Goal: Task Accomplishment & Management: Use online tool/utility

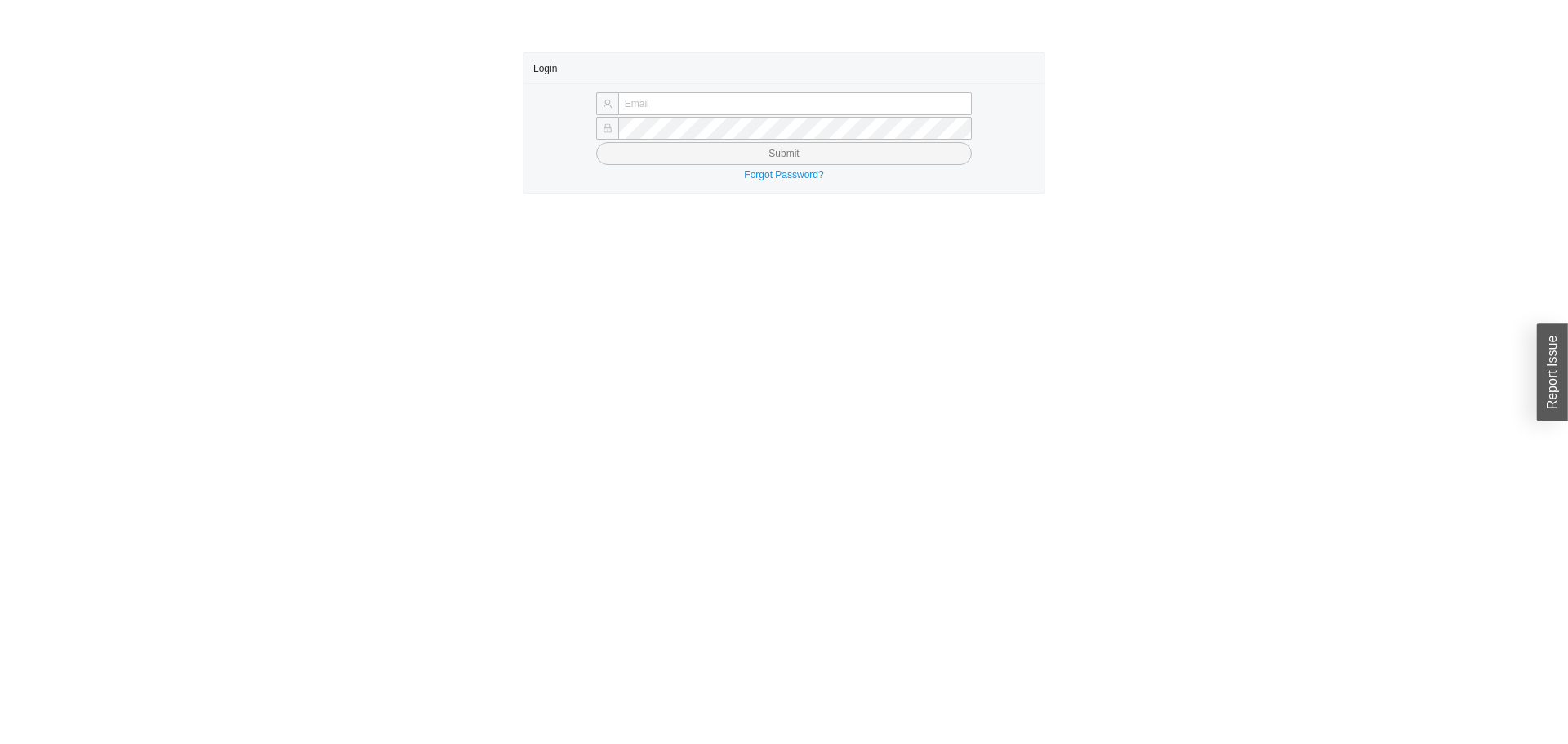
type input "yossi@asbathnj.com"
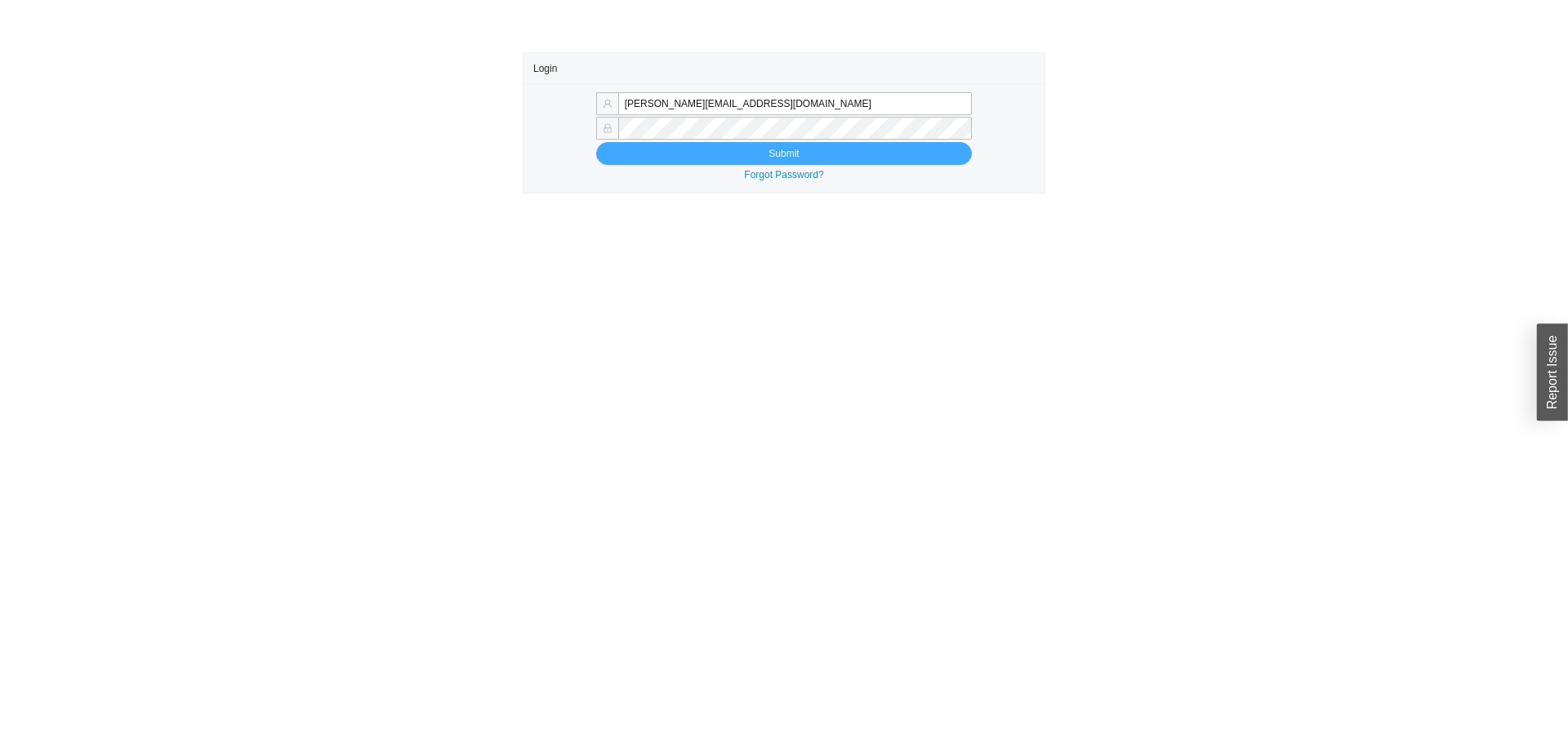
click at [630, 144] on button "Submit" at bounding box center [783, 153] width 375 height 23
click at [630, 148] on button "Submit" at bounding box center [783, 153] width 375 height 23
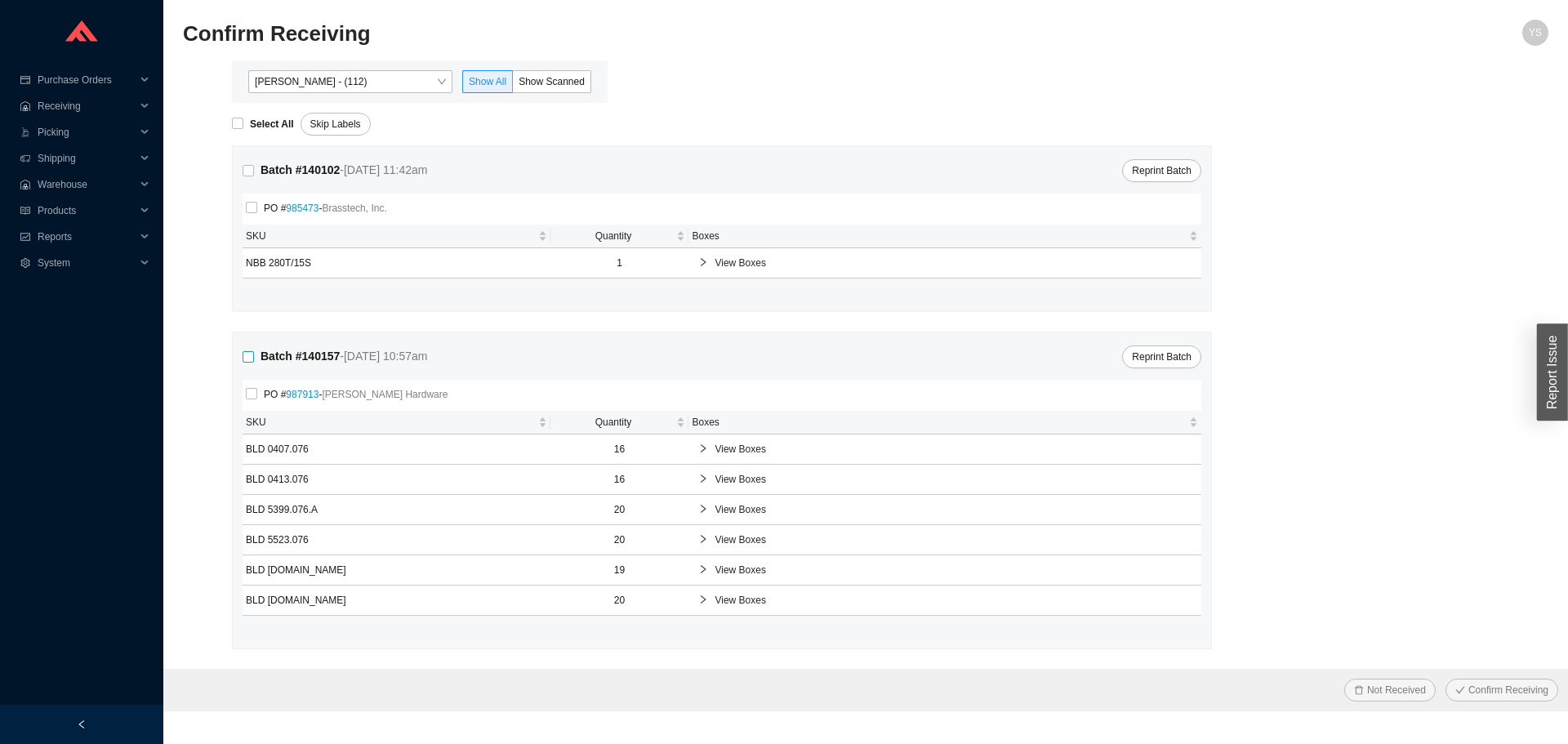
click at [247, 358] on input "Batch # 140157 - 9/26/25 10:57am" at bounding box center [248, 357] width 11 height 11
checkbox input "true"
click at [1493, 693] on span "Confirm Receiving" at bounding box center [1508, 690] width 80 height 17
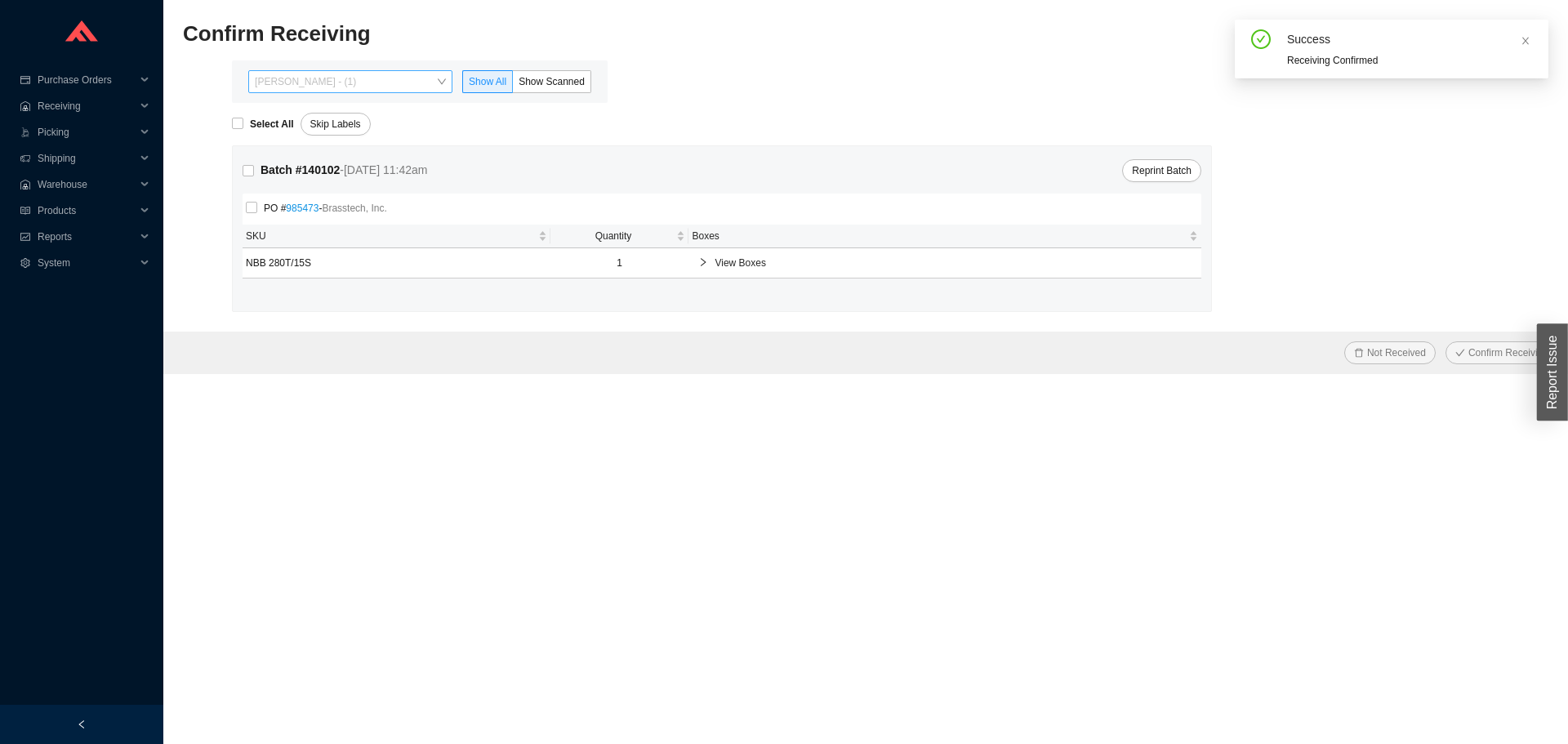
click at [363, 84] on span "Yossi Siff - (1)" at bounding box center [350, 81] width 191 height 21
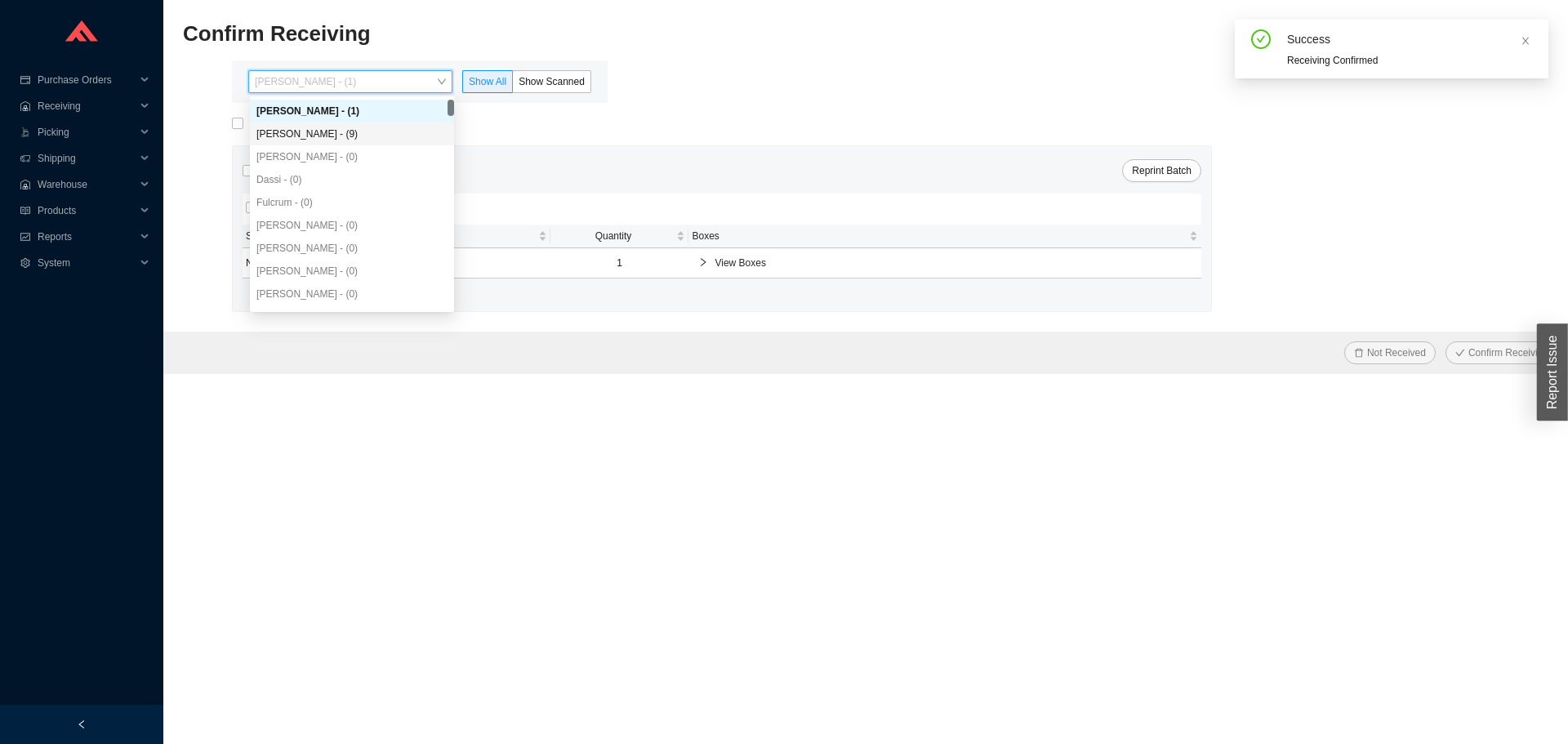
click at [360, 126] on div "Angel Negron - (9)" at bounding box center [351, 134] width 191 height 15
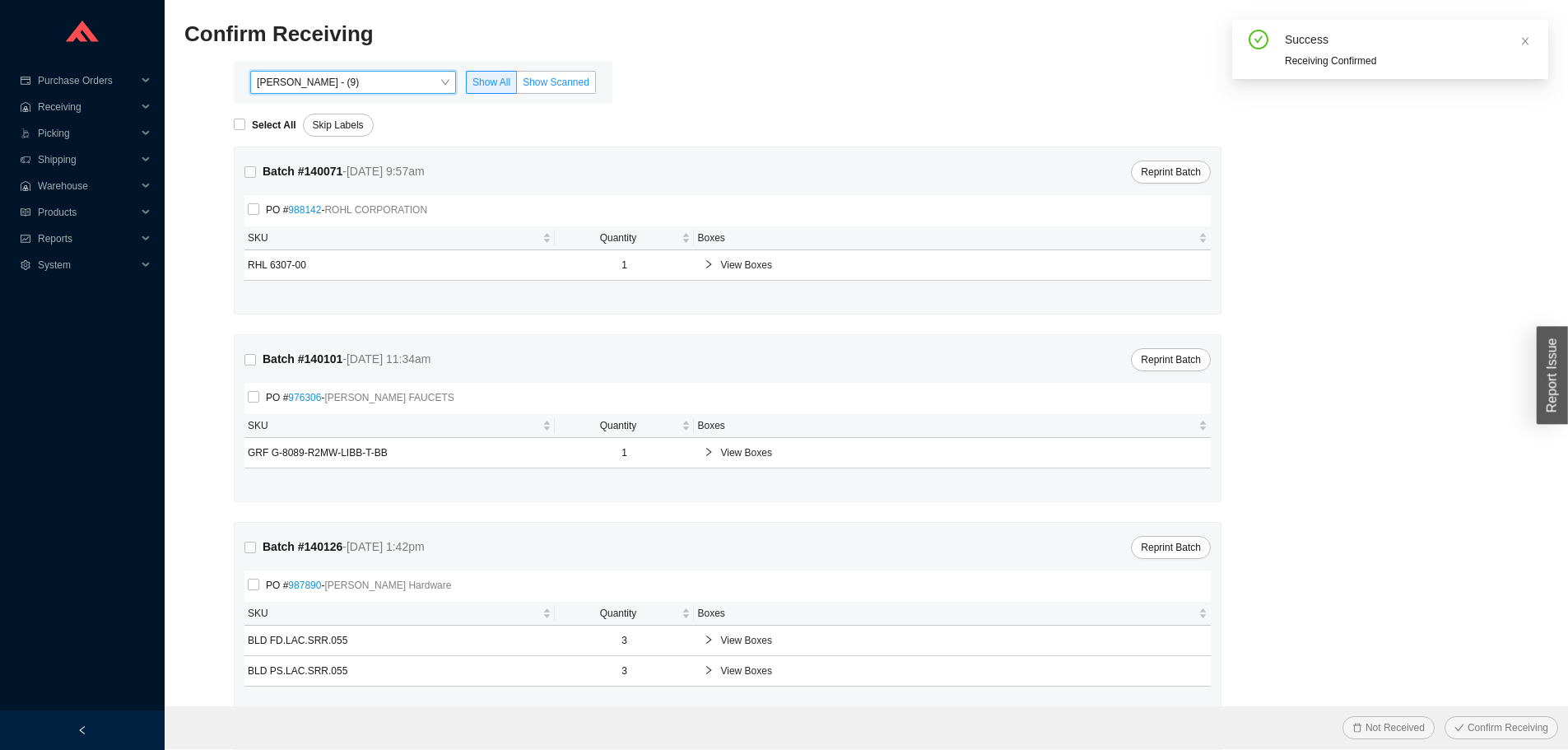
click at [547, 77] on span "Show Scanned" at bounding box center [556, 82] width 67 height 11
click at [517, 86] on input "Show Scanned" at bounding box center [517, 86] width 0 height 0
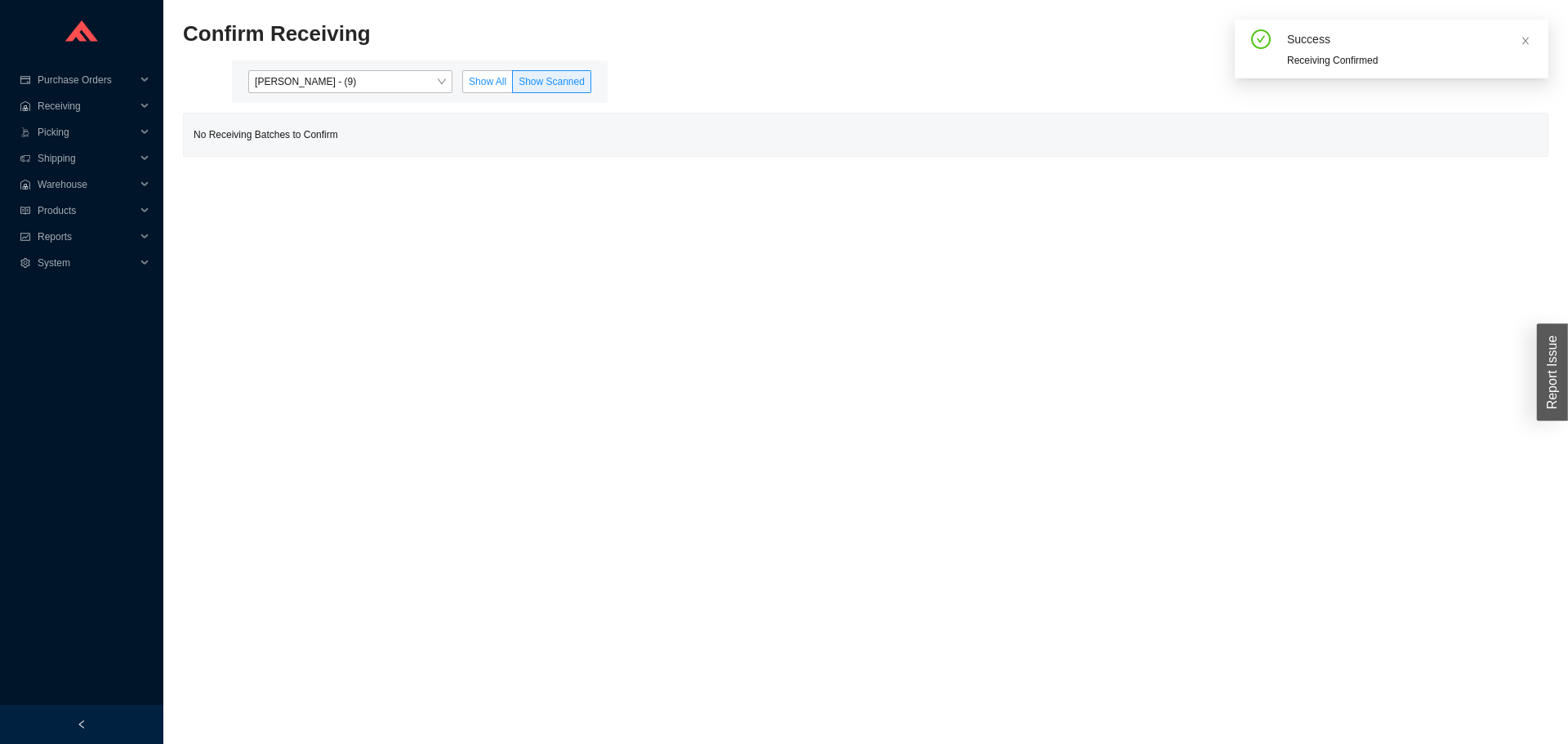
click at [485, 77] on span "Show All" at bounding box center [487, 81] width 38 height 11
click at [463, 85] on input "Show All" at bounding box center [463, 85] width 0 height 0
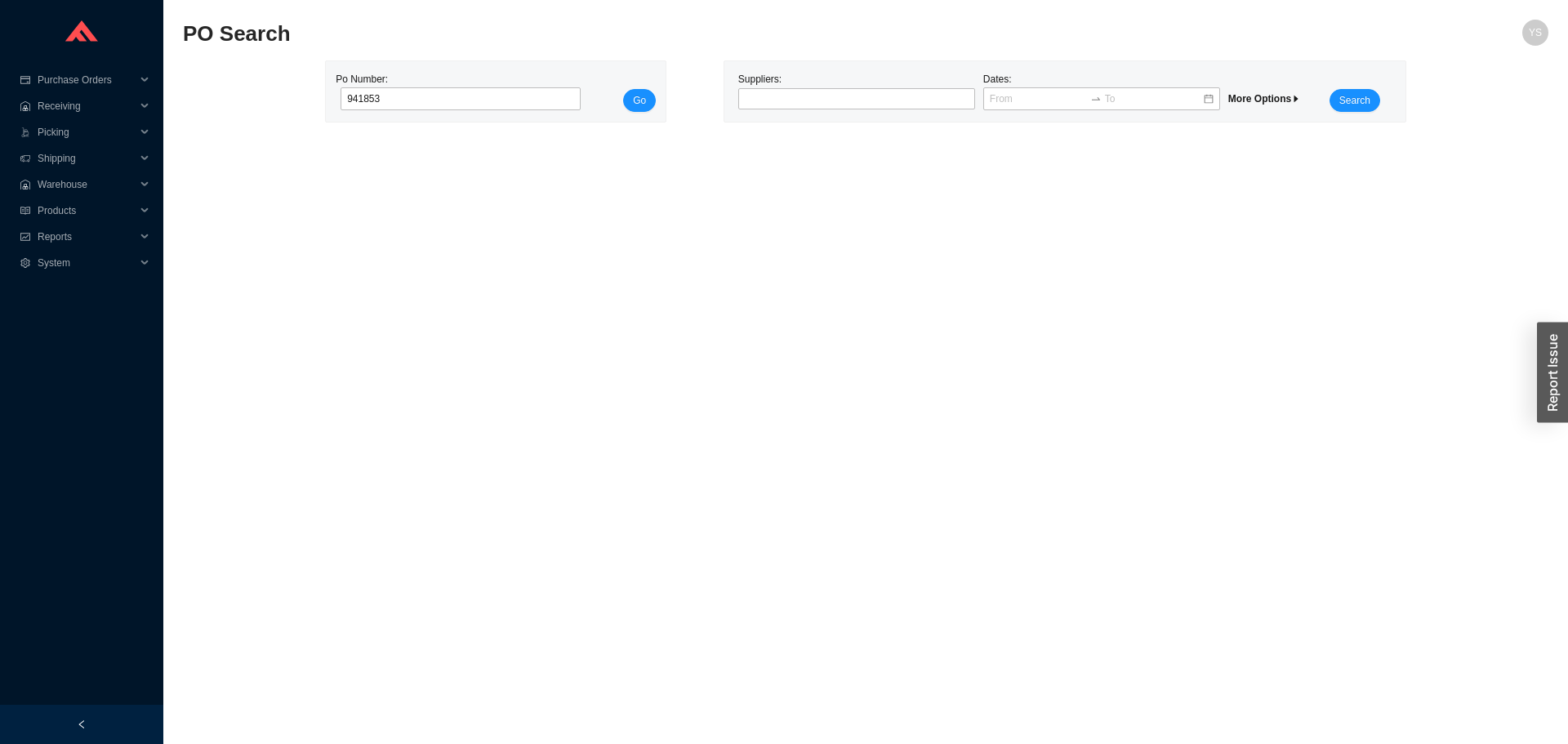
type input "941853"
click at [659, 95] on div "Po Number: 941853 Go" at bounding box center [495, 91] width 339 height 61
click at [644, 98] on span "Go" at bounding box center [639, 100] width 13 height 17
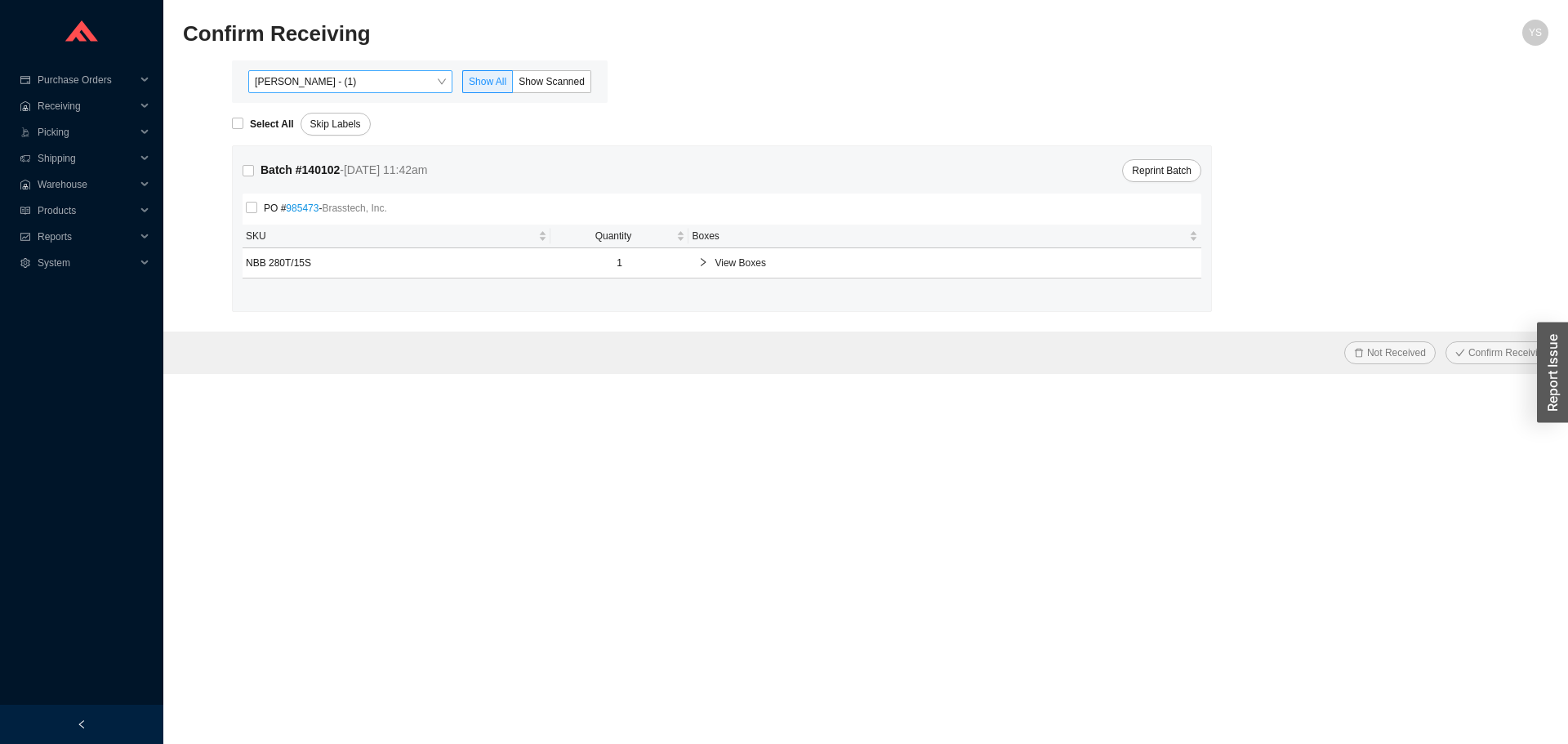
click at [315, 81] on span "[PERSON_NAME] - (1)" at bounding box center [350, 81] width 191 height 21
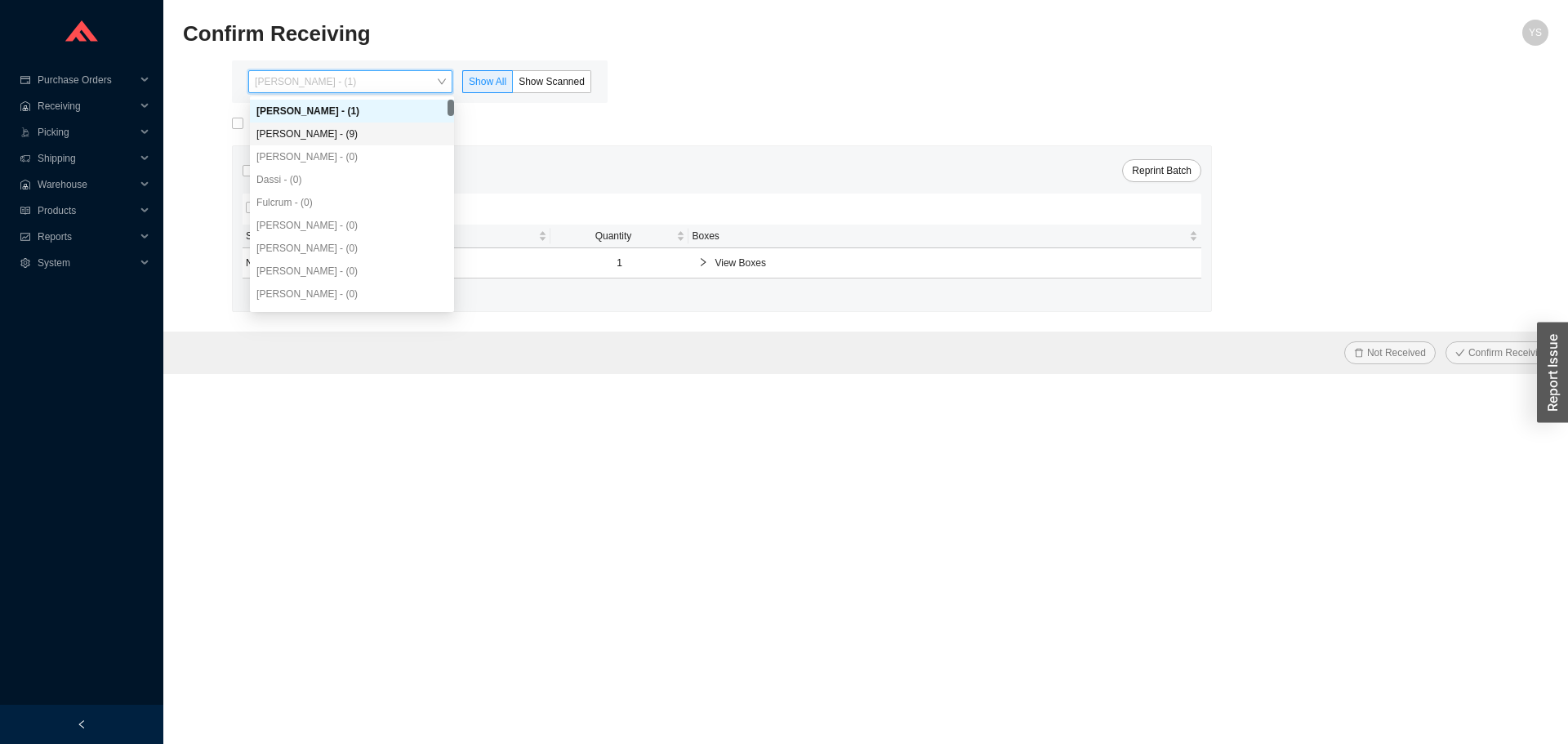
click at [303, 134] on div "[PERSON_NAME] - (9)" at bounding box center [351, 134] width 191 height 15
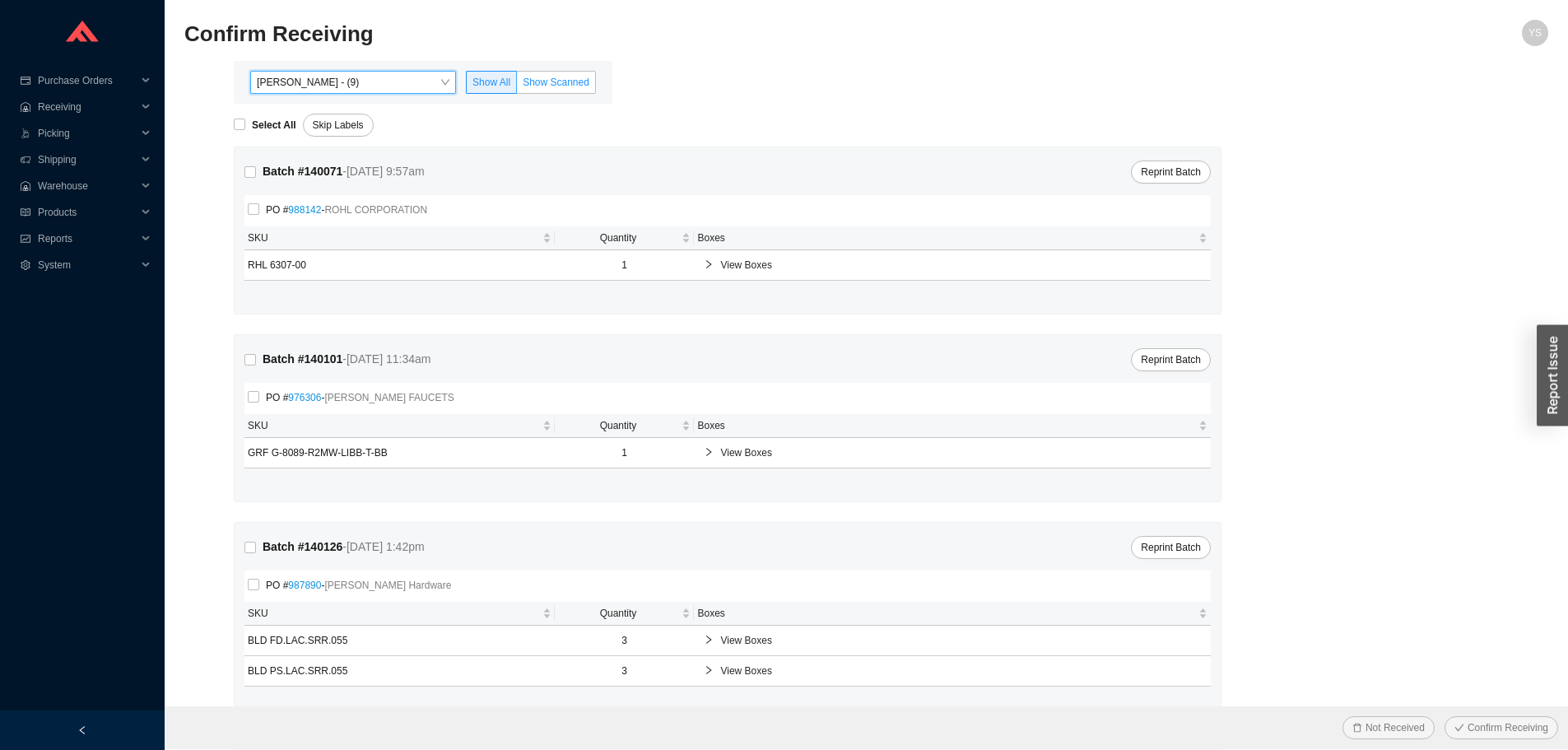
click at [553, 81] on span "Show Scanned" at bounding box center [556, 82] width 67 height 11
click at [517, 86] on input "Show Scanned" at bounding box center [517, 86] width 0 height 0
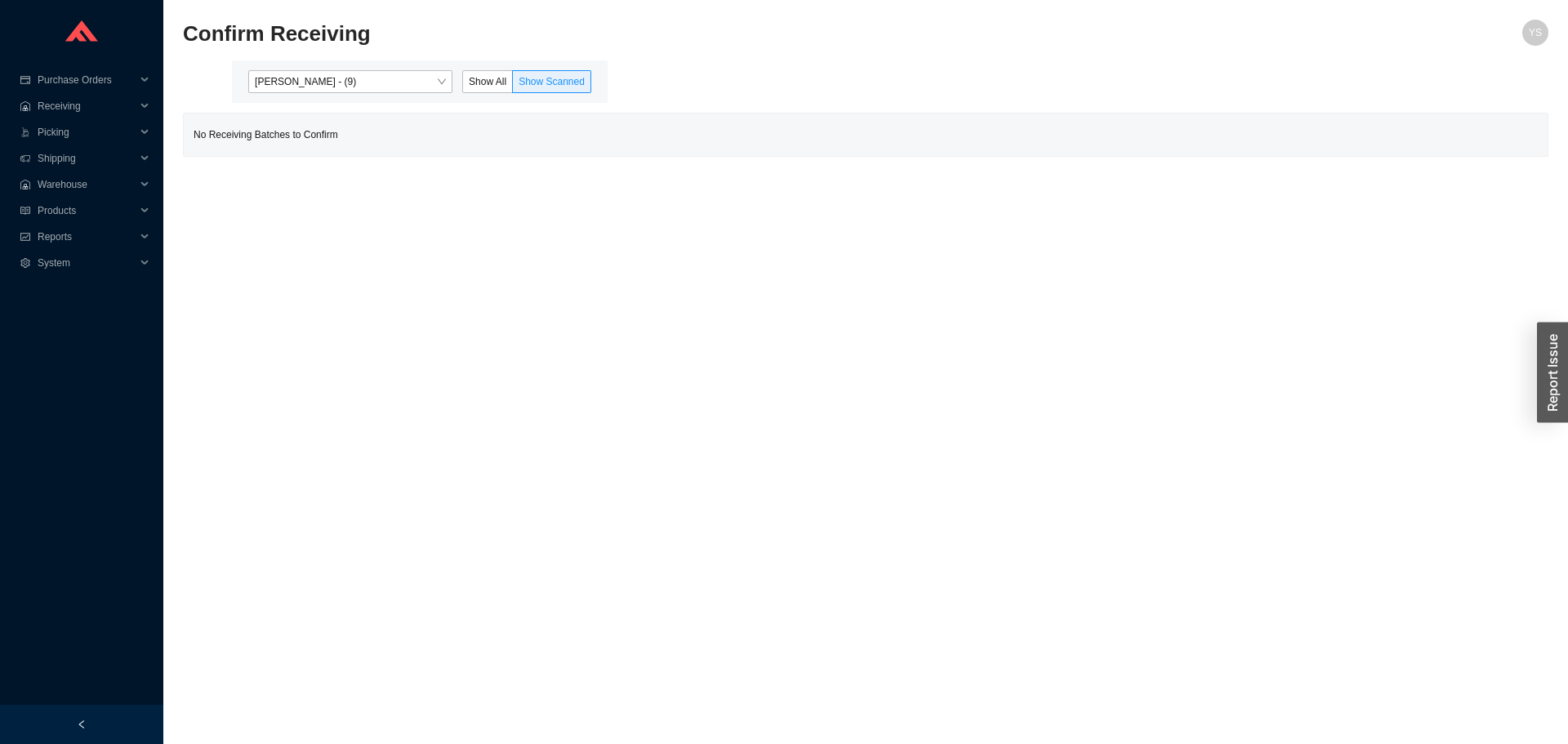
click at [462, 85] on div "Angel Negron - (9) Show All Show Scanned" at bounding box center [420, 81] width 356 height 23
click at [476, 82] on span "Show All" at bounding box center [487, 81] width 38 height 11
click at [463, 85] on input "Show All" at bounding box center [463, 85] width 0 height 0
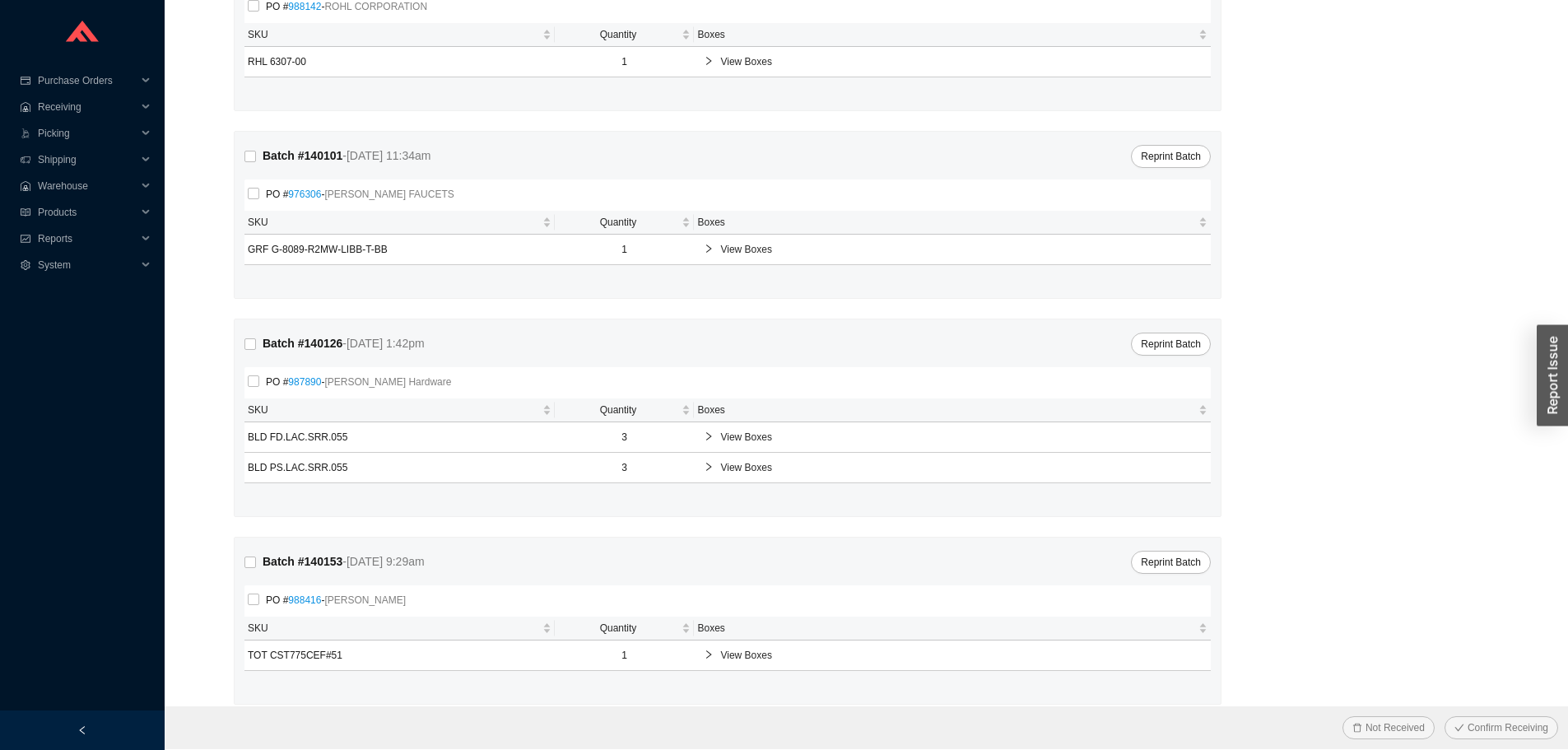
scroll to position [220, 0]
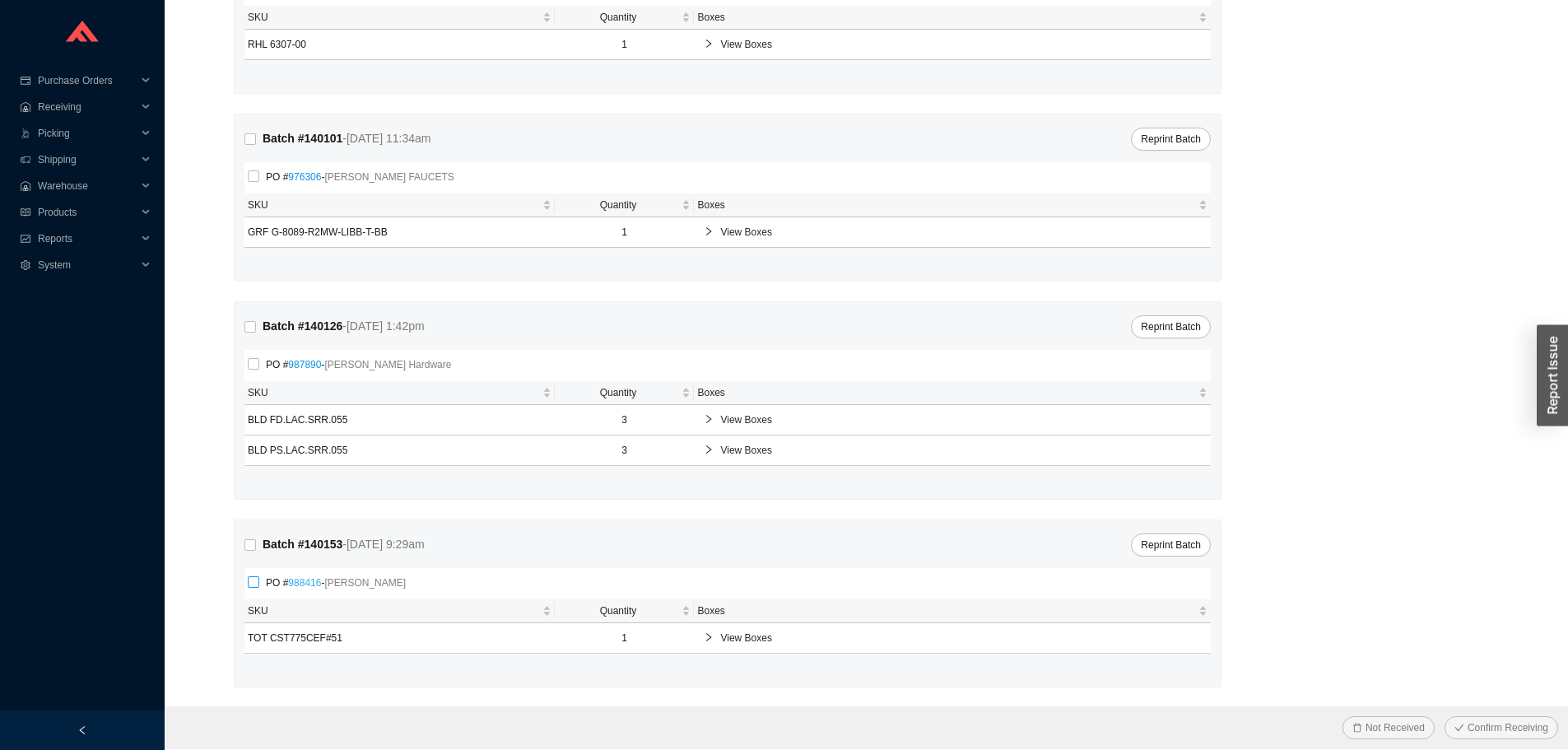
click at [308, 577] on link "988416" at bounding box center [304, 583] width 33 height 11
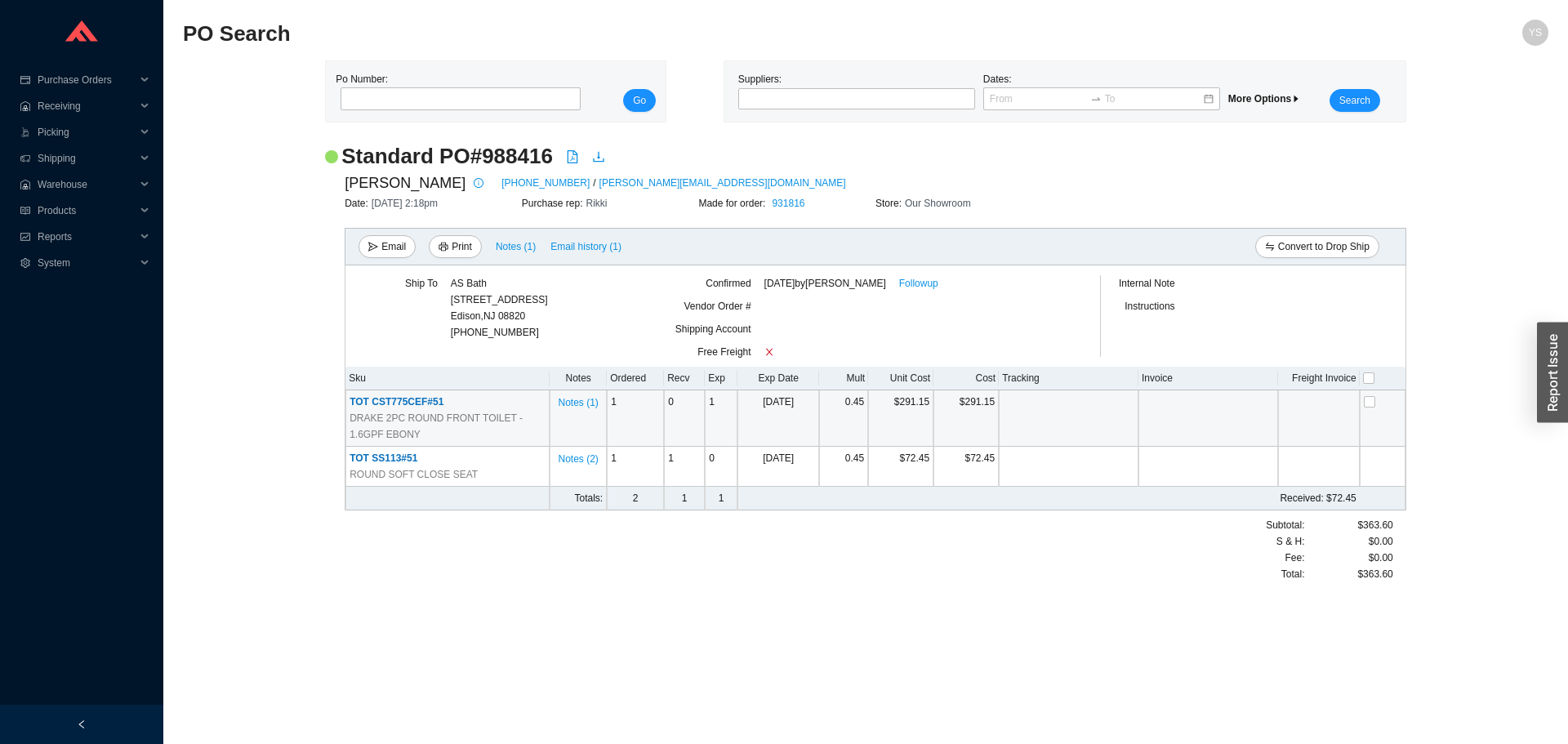
click at [386, 400] on span "TOT CST775CEF#51" at bounding box center [397, 401] width 94 height 11
click at [386, 400] on div at bounding box center [784, 372] width 1568 height 744
click at [386, 400] on span "TOT CST775CEF#51" at bounding box center [397, 401] width 94 height 11
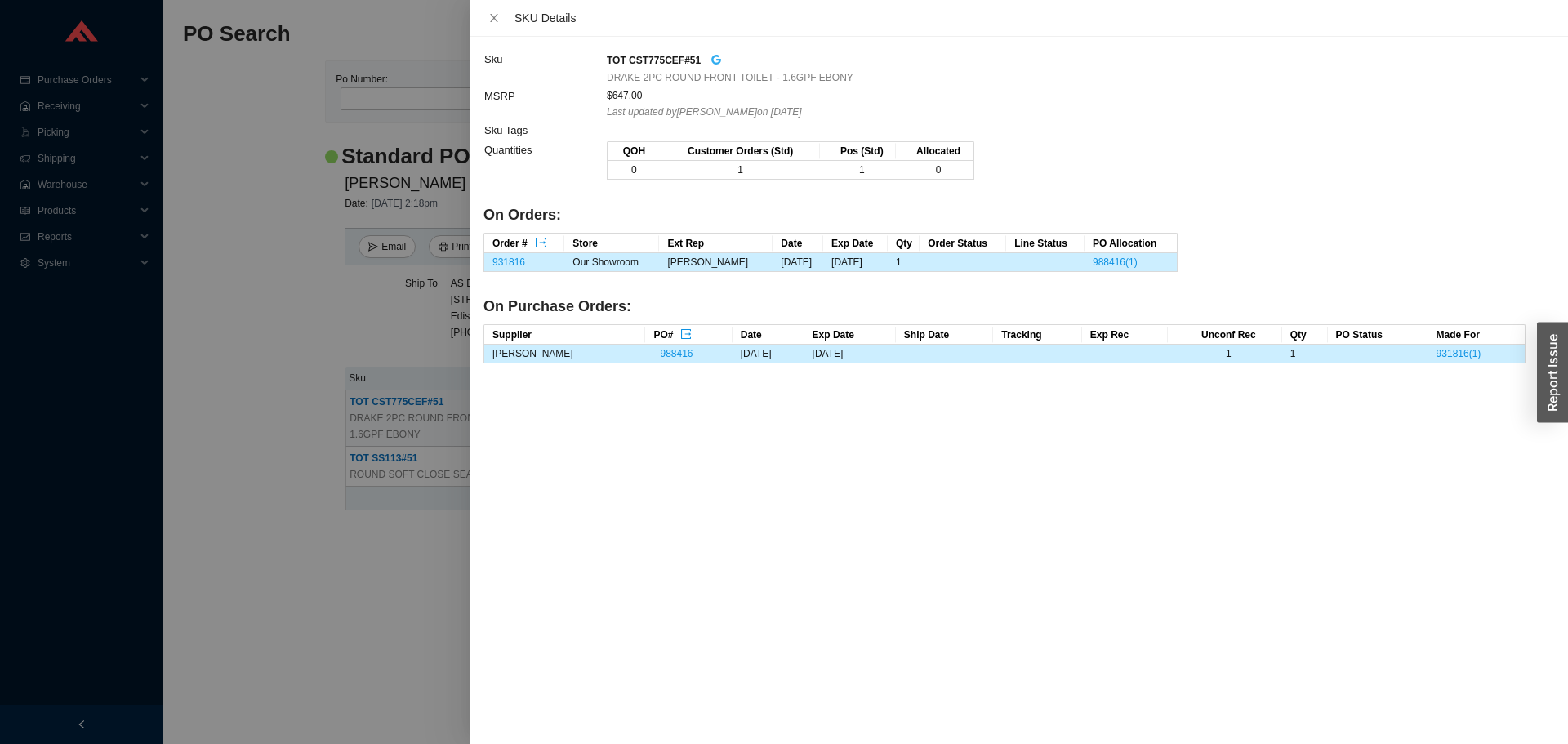
click at [712, 59] on icon "google" at bounding box center [716, 59] width 11 height 11
drag, startPoint x: 675, startPoint y: 61, endPoint x: 628, endPoint y: 62, distance: 47.0
click at [628, 62] on strong "TOT CST775CEF#51" at bounding box center [654, 60] width 94 height 11
copy strong "CST775CEF"
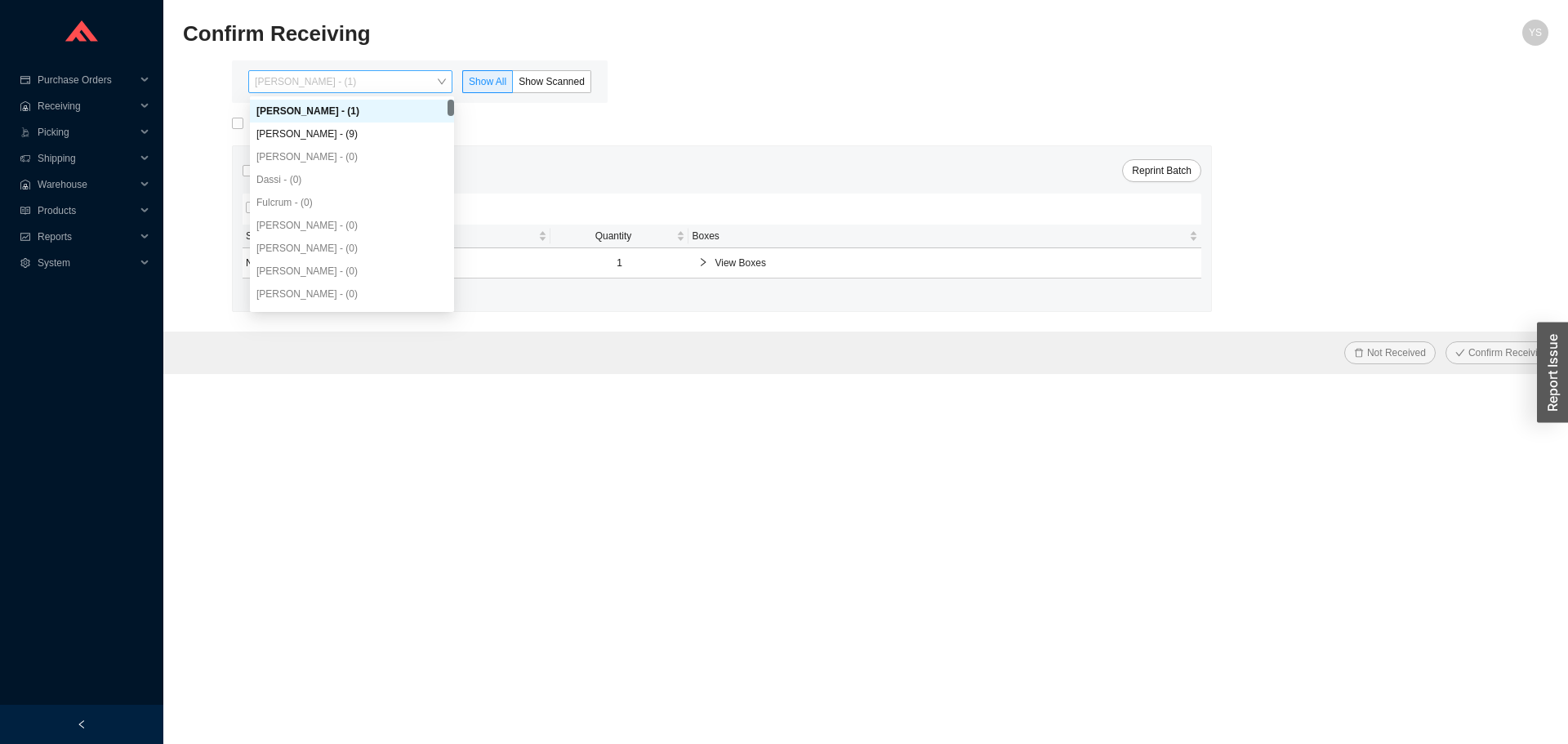
click at [323, 92] on span "[PERSON_NAME] - (1)" at bounding box center [350, 81] width 191 height 21
click at [350, 125] on div "Angel Negron - (9)" at bounding box center [351, 134] width 204 height 23
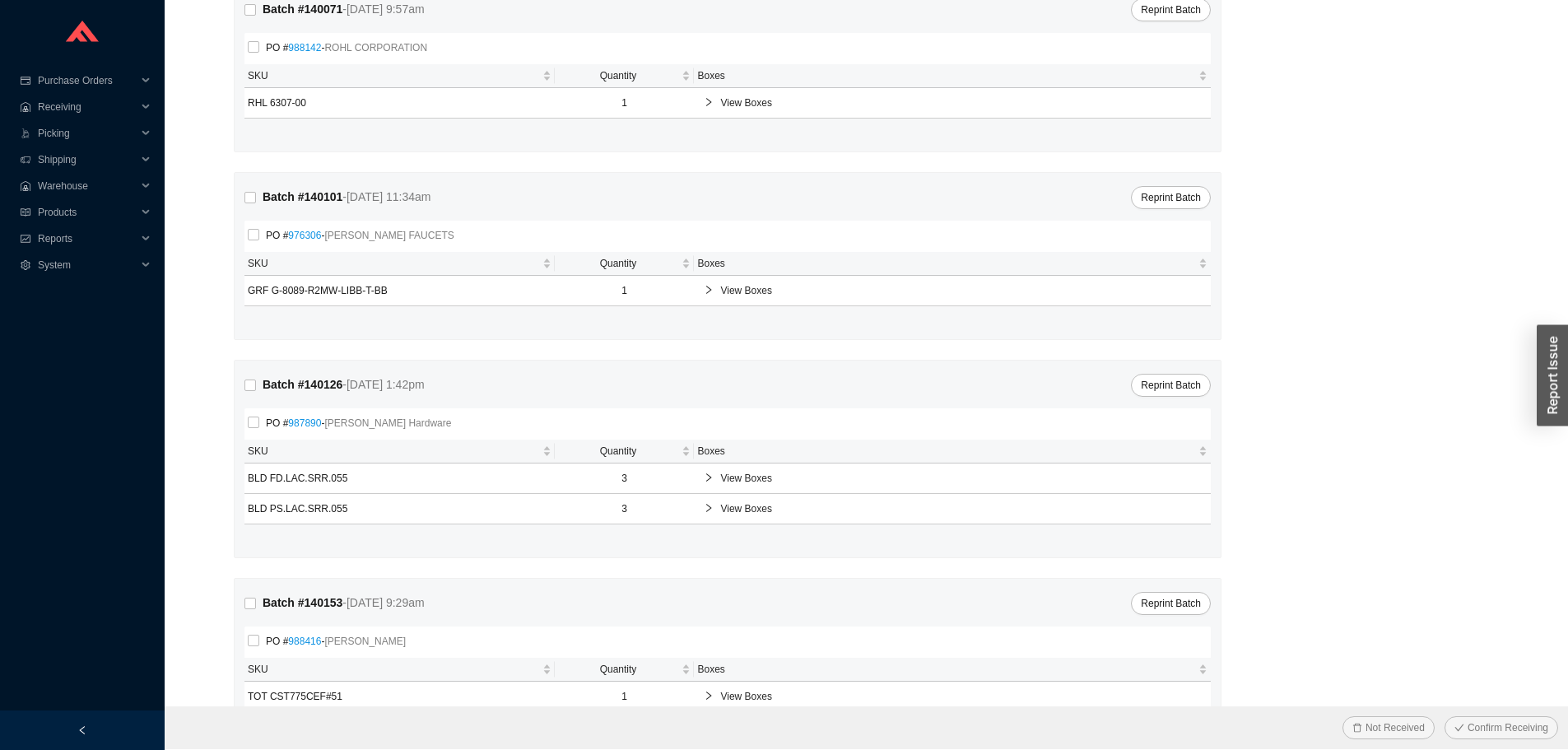
scroll to position [220, 0]
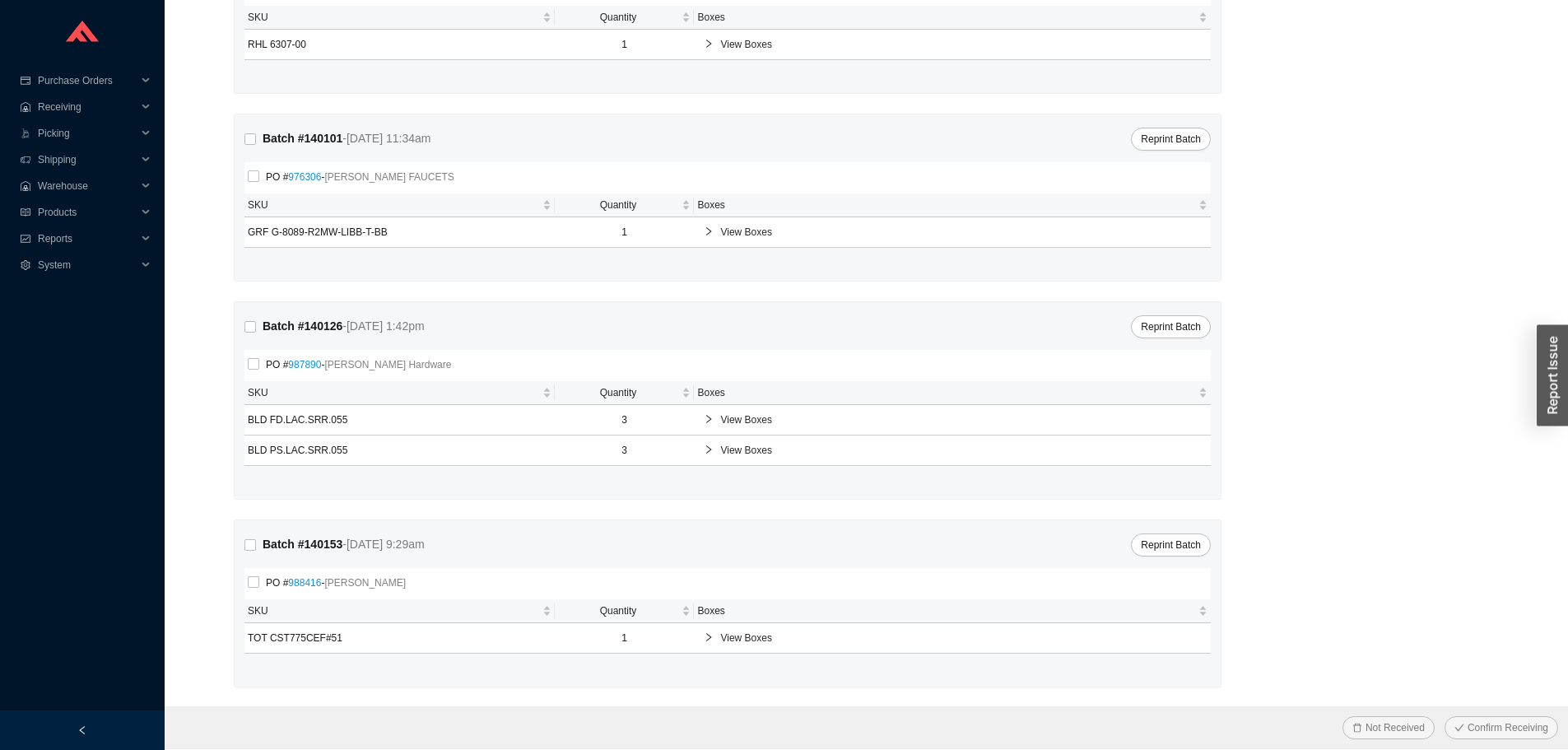
drag, startPoint x: 726, startPoint y: 635, endPoint x: 861, endPoint y: 629, distance: 135.1
click at [744, 630] on span "View Boxes" at bounding box center [960, 638] width 481 height 17
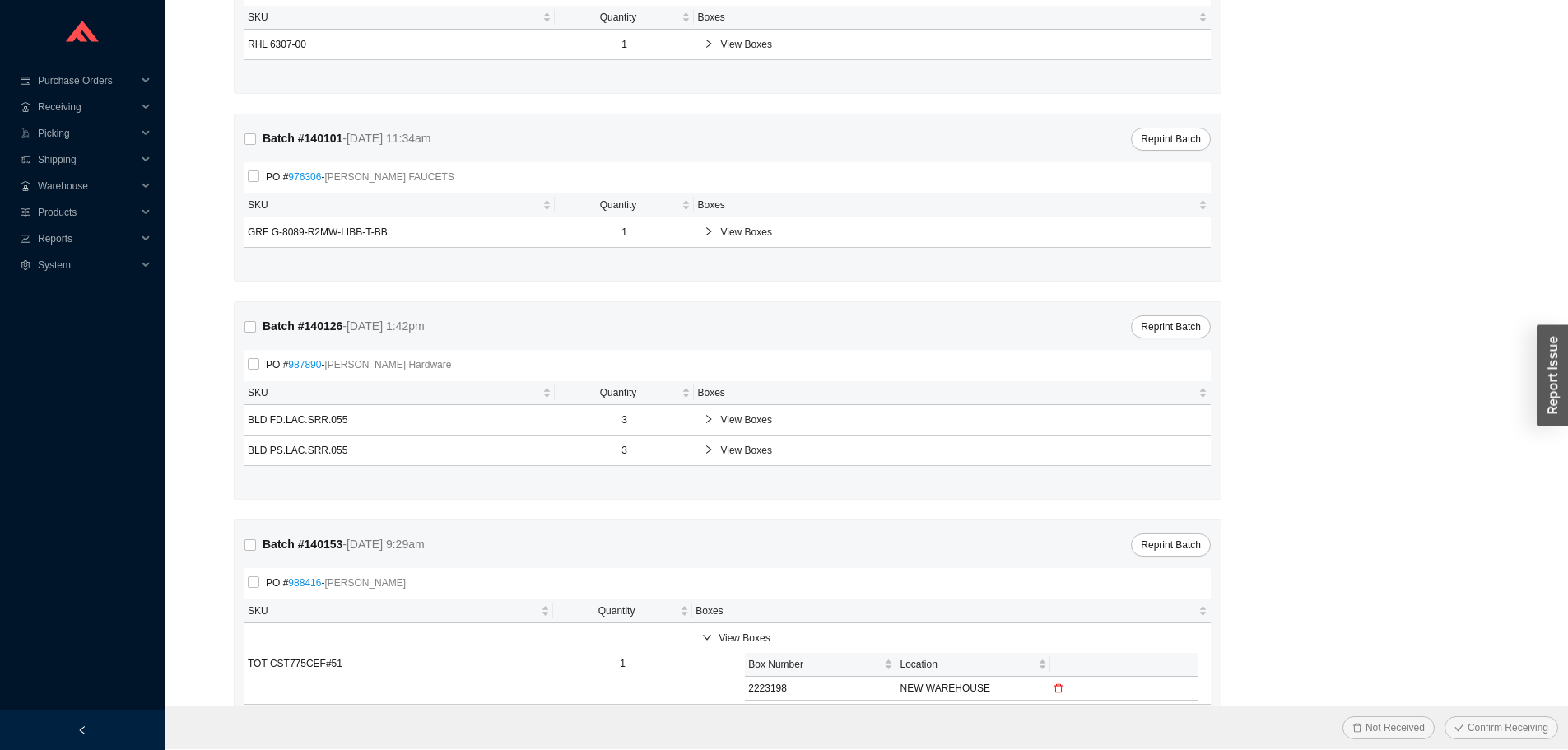
click at [1061, 687] on icon "delete" at bounding box center [1058, 688] width 10 height 10
click at [1043, 644] on span "Yes" at bounding box center [1042, 649] width 17 height 17
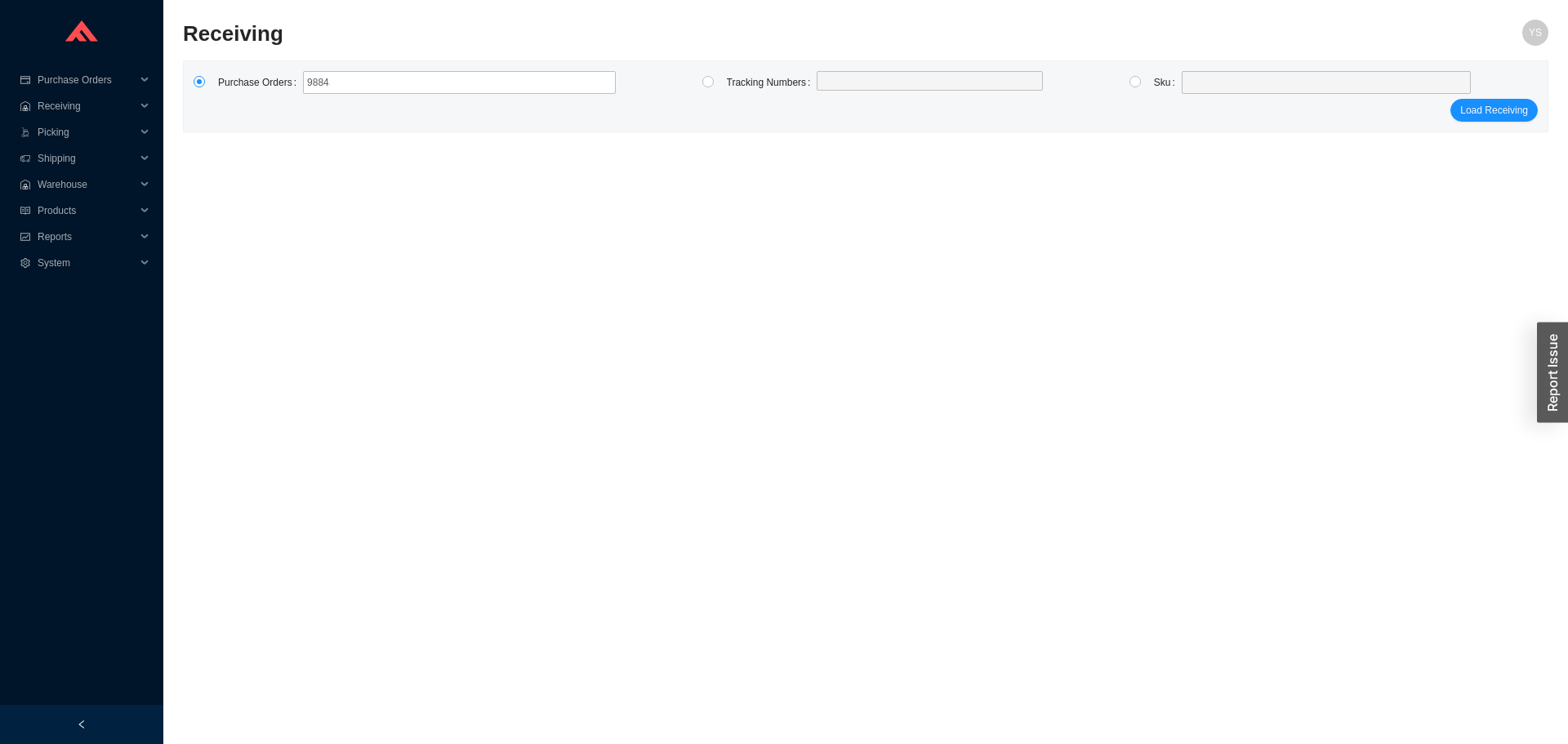
type input "988416"
click button "Load Receiving" at bounding box center [1493, 110] width 88 height 23
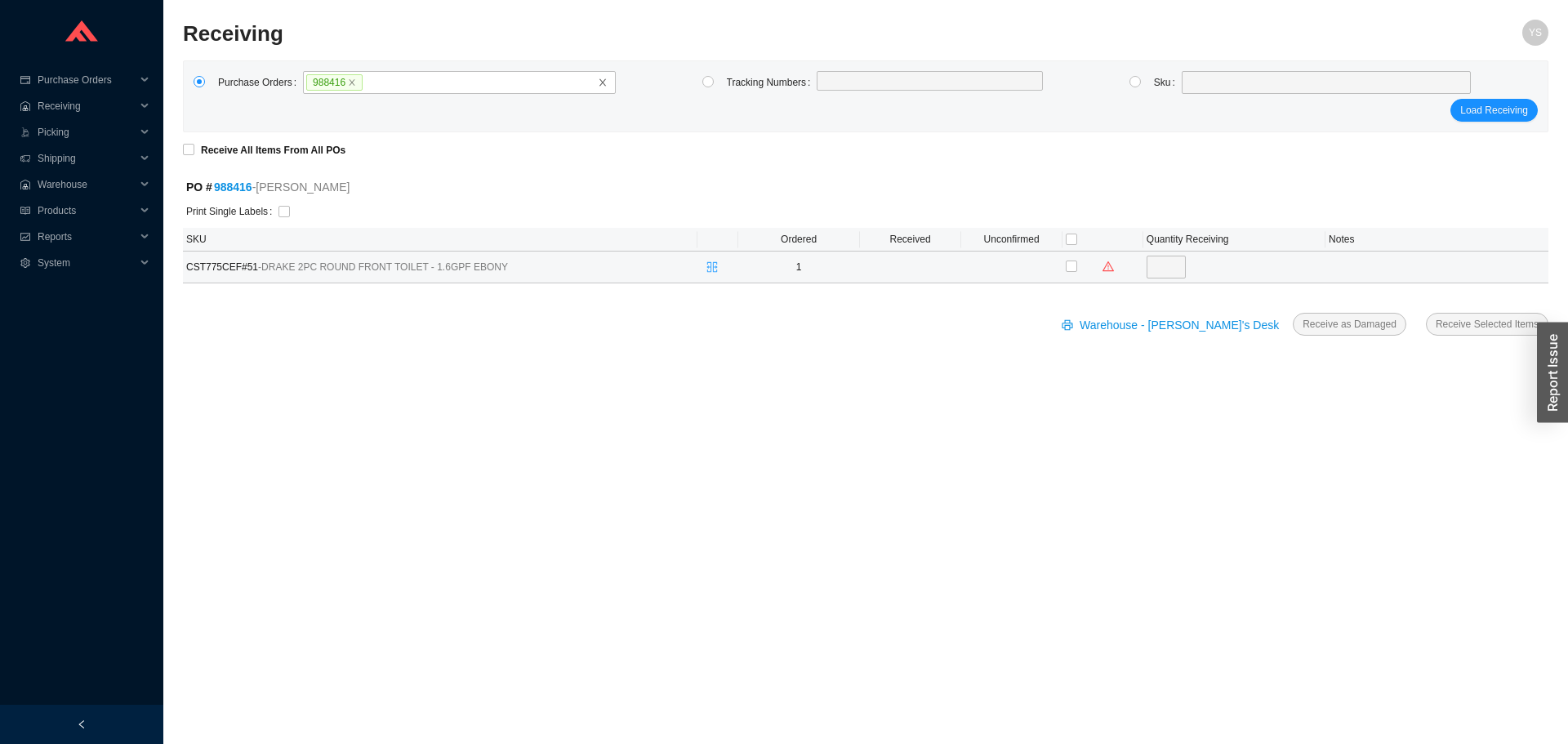
click at [706, 266] on span "split-cells" at bounding box center [711, 266] width 21 height 11
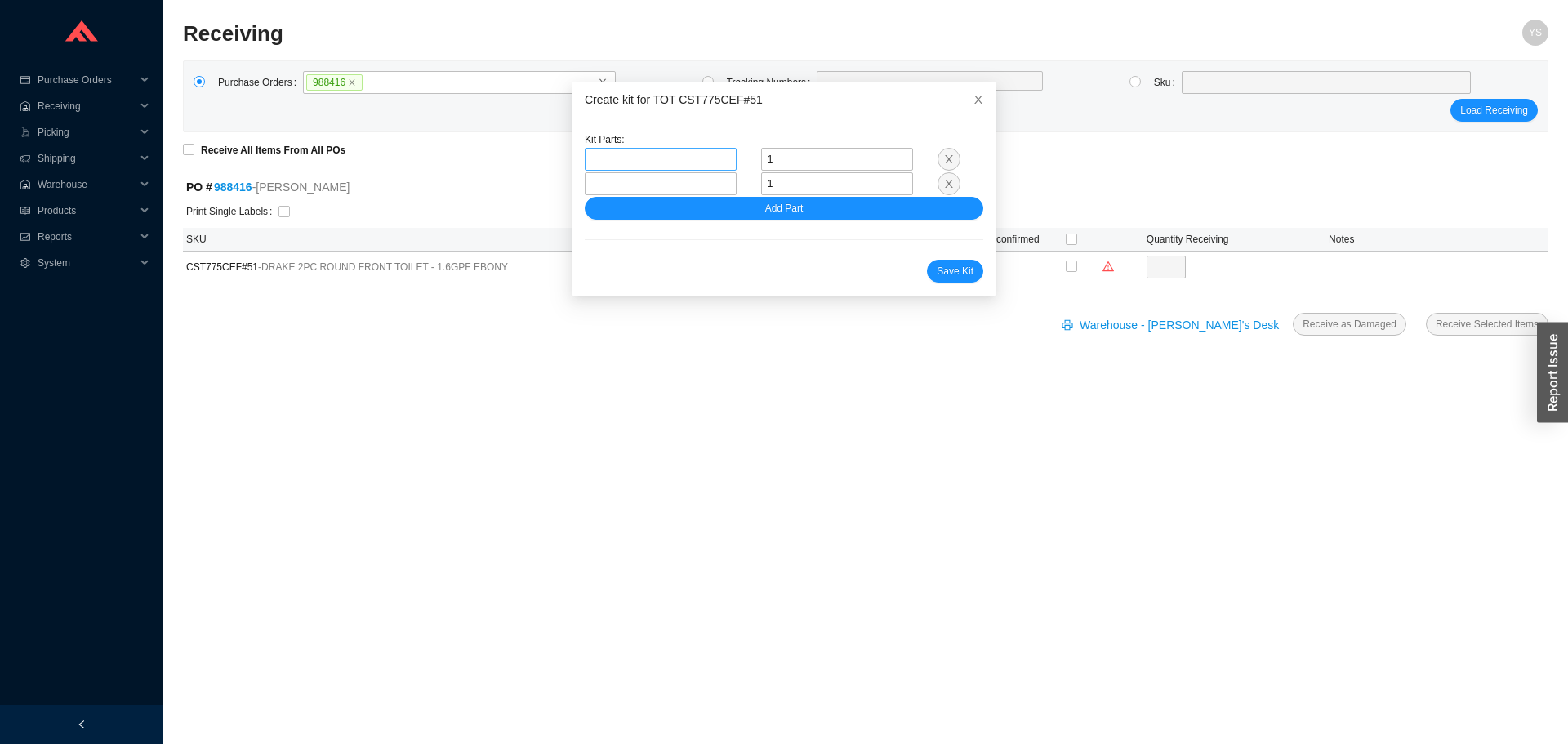
click at [706, 157] on span at bounding box center [660, 159] width 139 height 21
paste input "C775CEFG#"
type input "C775CEFG#51"
click at [657, 100] on div "Create kit for TOT CST775CEF#51" at bounding box center [784, 99] width 398 height 18
click at [972, 96] on icon "close" at bounding box center [978, 100] width 11 height 11
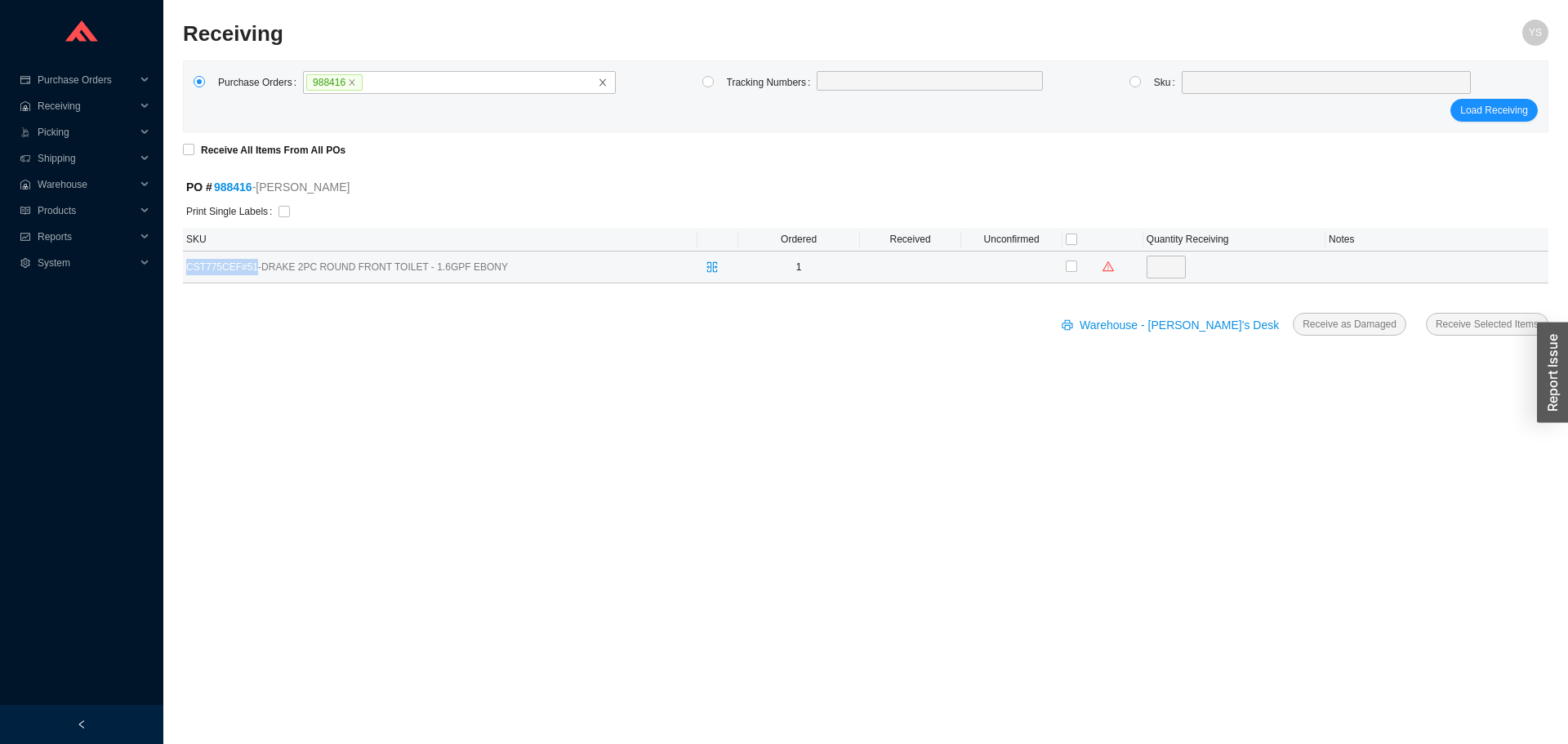
drag, startPoint x: 251, startPoint y: 261, endPoint x: 185, endPoint y: 267, distance: 66.3
click at [185, 267] on td "CST775CEF#51 - DRAKE 2PC ROUND FRONT TOILET - 1.6GPF EBONY" at bounding box center [440, 267] width 515 height 32
copy span "CST775CEF#51"
click at [712, 268] on icon "split-cells" at bounding box center [712, 266] width 11 height 11
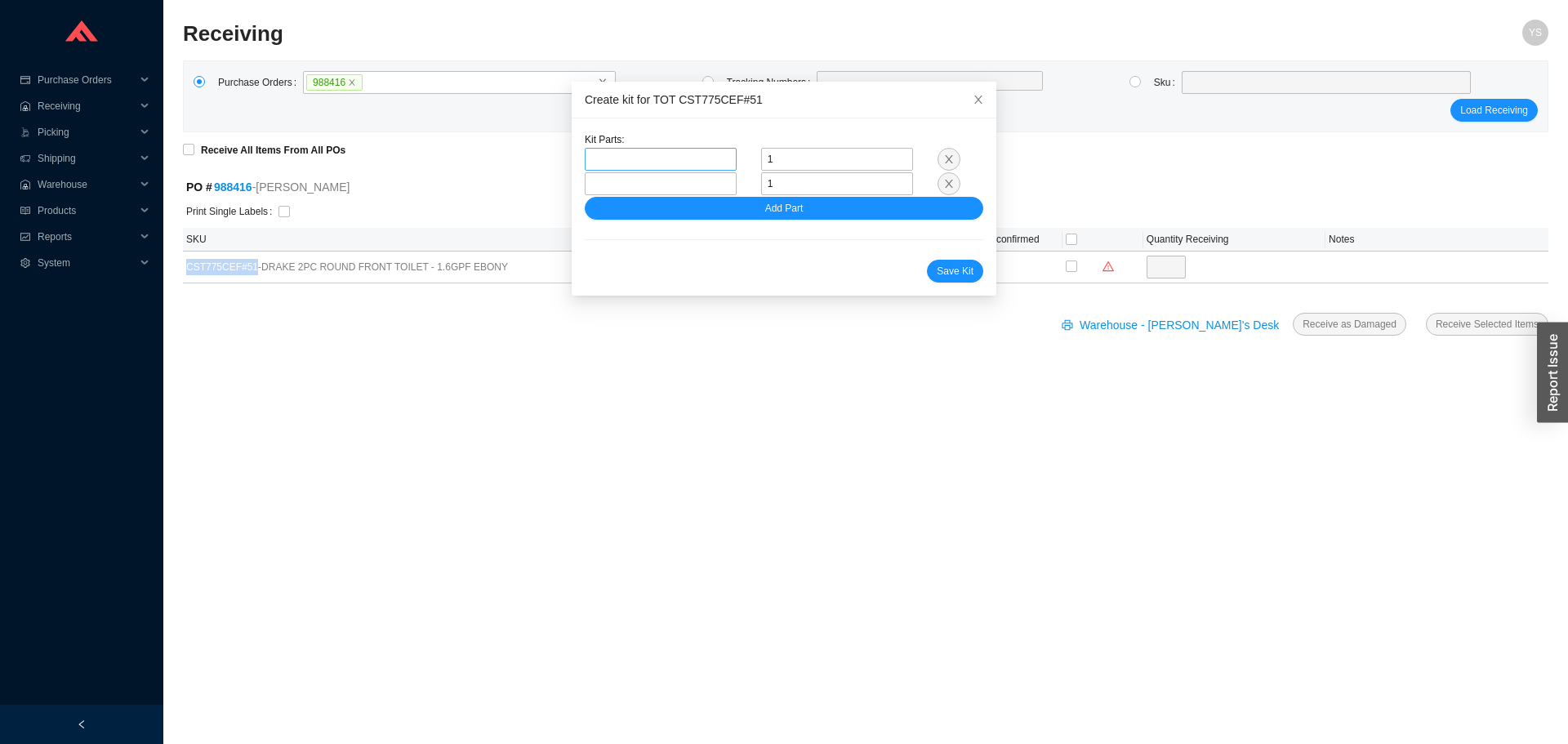
click at [695, 163] on span at bounding box center [660, 159] width 139 height 21
paste input "ST776EA#51"
type input "ST776EA#51"
click at [615, 188] on span "ST776EA#51" at bounding box center [636, 188] width 58 height 11
click at [619, 177] on span at bounding box center [660, 183] width 139 height 21
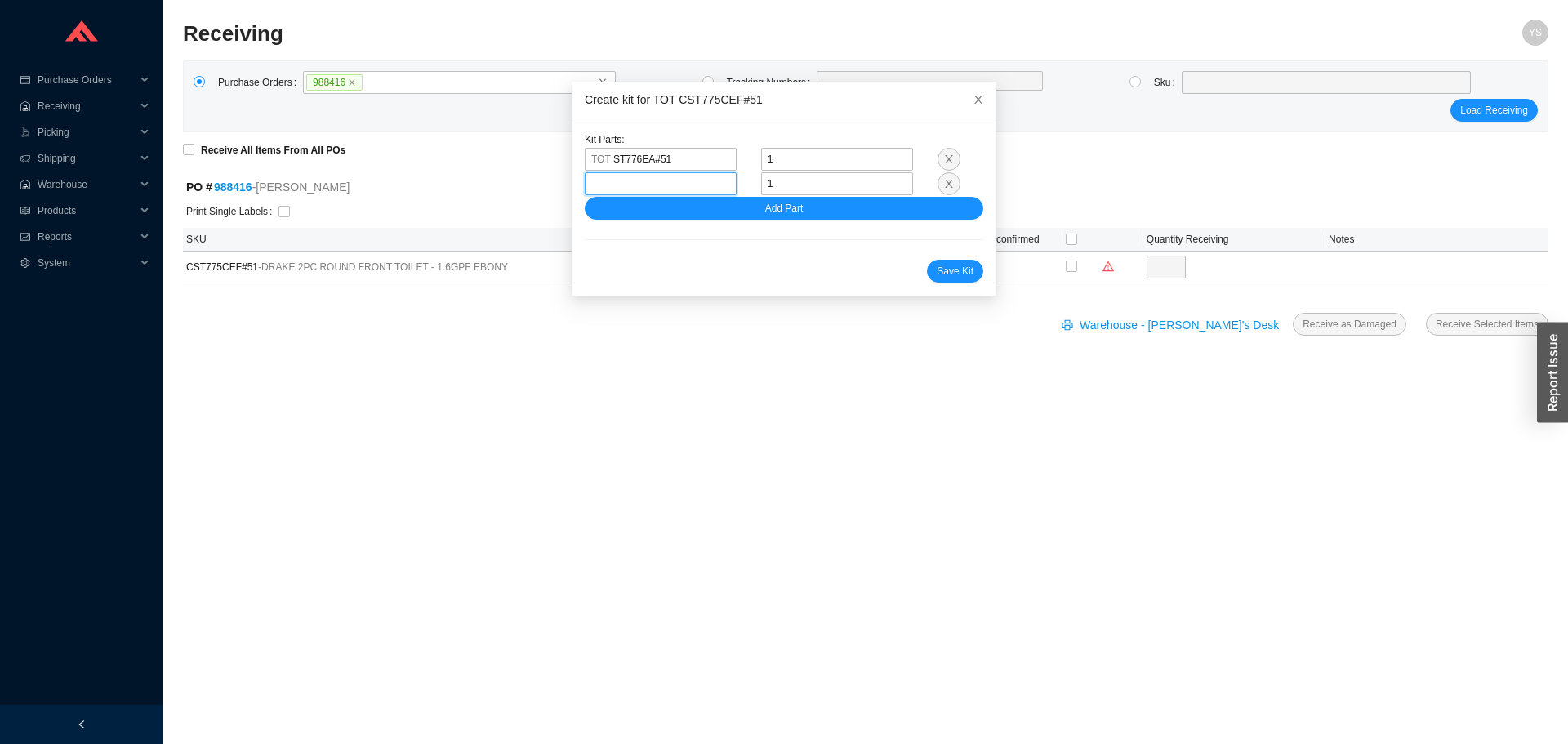
paste input "C775CEFG#51"
type input "C775CEFG#51"
drag, startPoint x: 941, startPoint y: 270, endPoint x: 342, endPoint y: 392, distance: 611.3
click at [354, 389] on body "Purchase Orders .warehouse_svg__a{fill:none;stroke:currentColor;stroke-linecap:…" at bounding box center [784, 372] width 1568 height 744
click at [972, 102] on icon "close" at bounding box center [978, 100] width 11 height 11
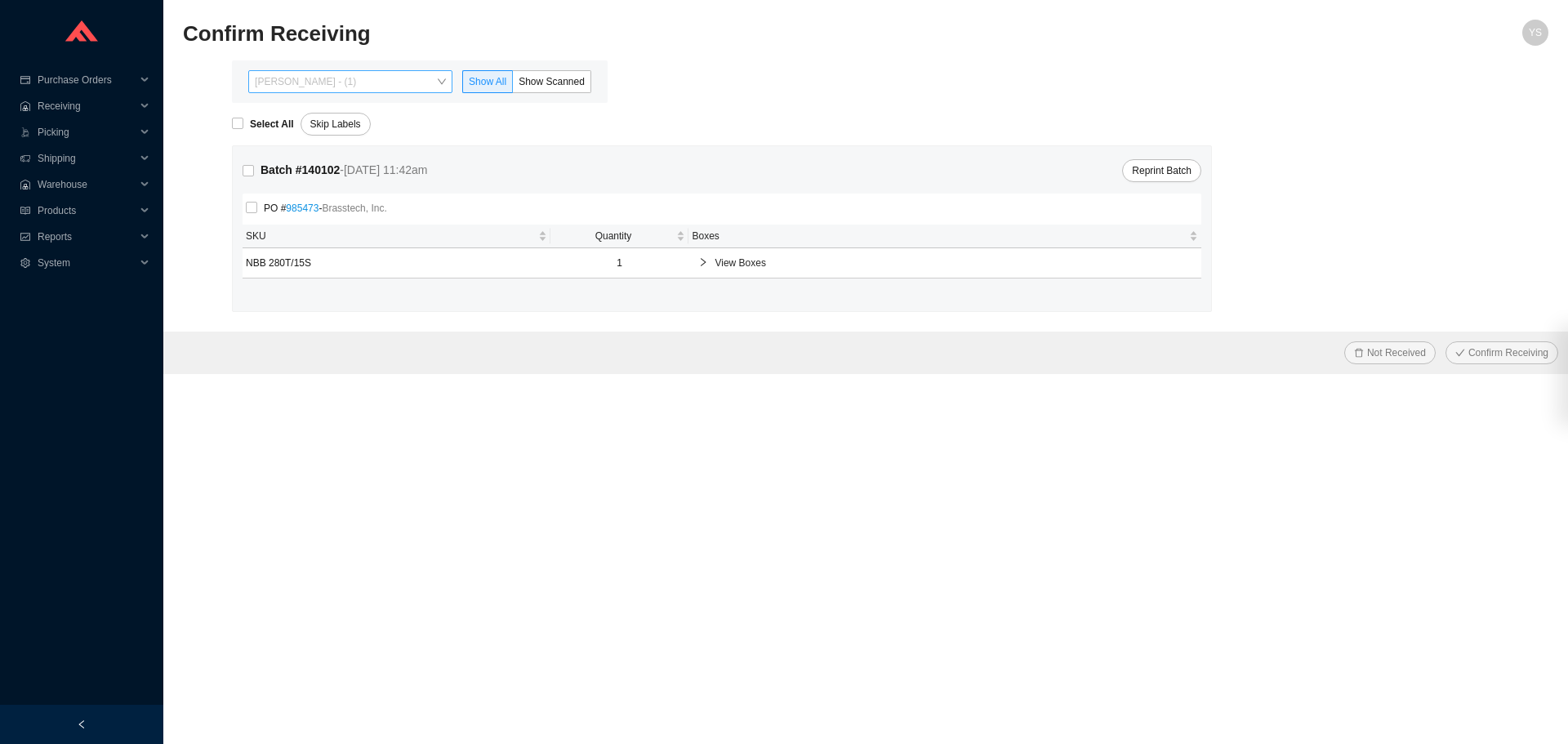
drag, startPoint x: 305, startPoint y: 81, endPoint x: 303, endPoint y: 94, distance: 13.2
click at [305, 82] on span "[PERSON_NAME] - (1)" at bounding box center [350, 81] width 191 height 21
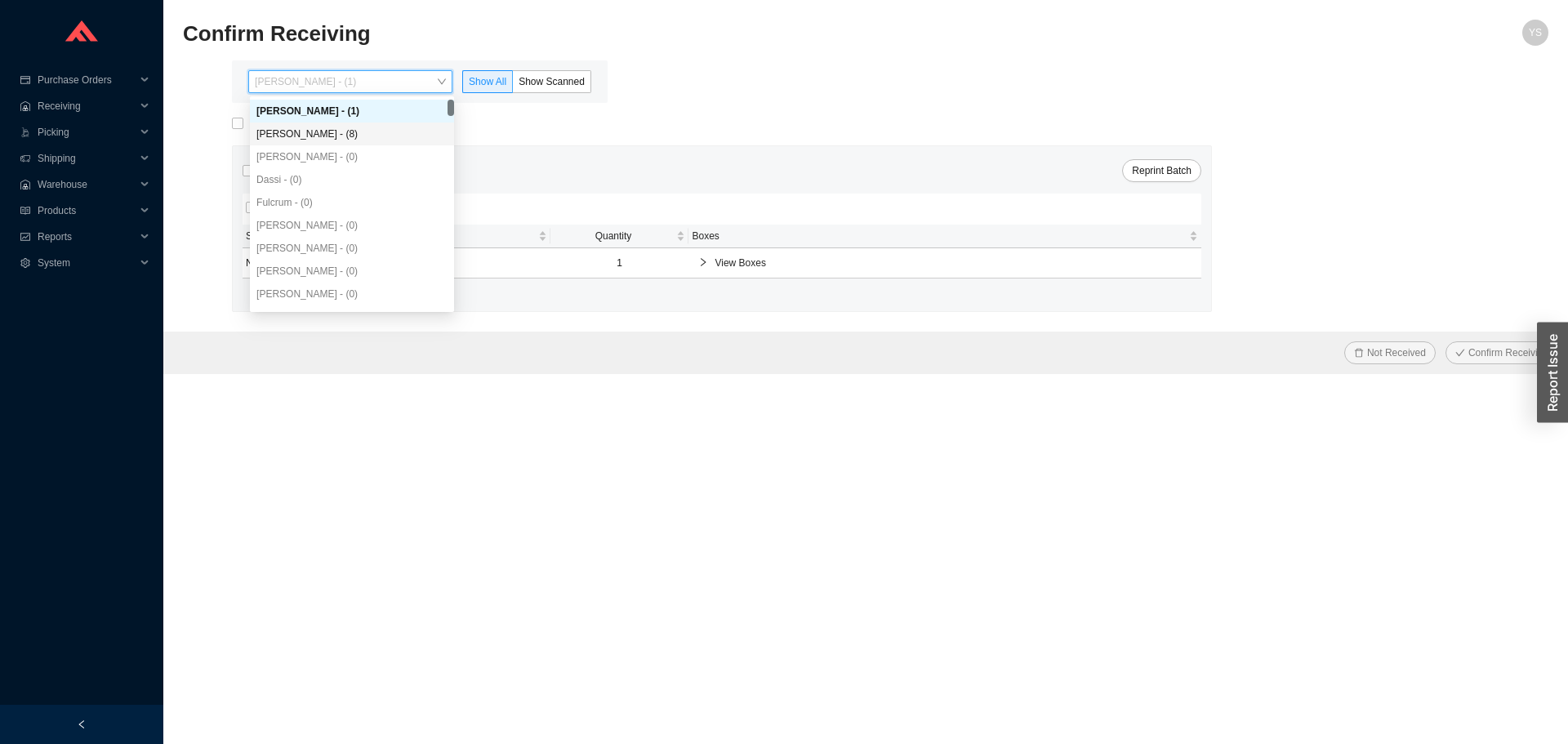
click at [303, 139] on div "[PERSON_NAME] - (8)" at bounding box center [351, 134] width 191 height 15
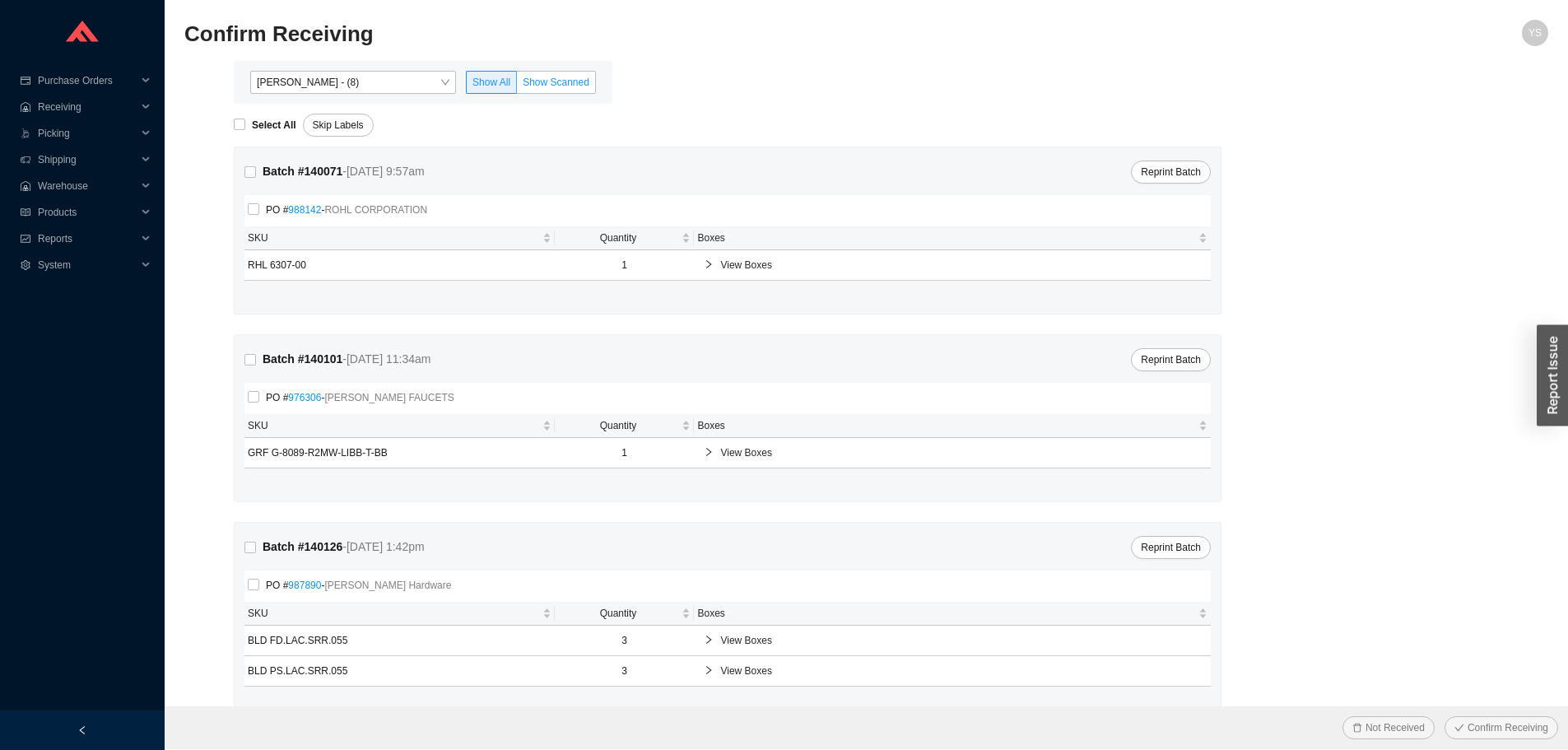
click at [523, 86] on span "Show Scanned" at bounding box center [556, 82] width 67 height 11
click at [517, 86] on input "Show Scanned" at bounding box center [517, 86] width 0 height 0
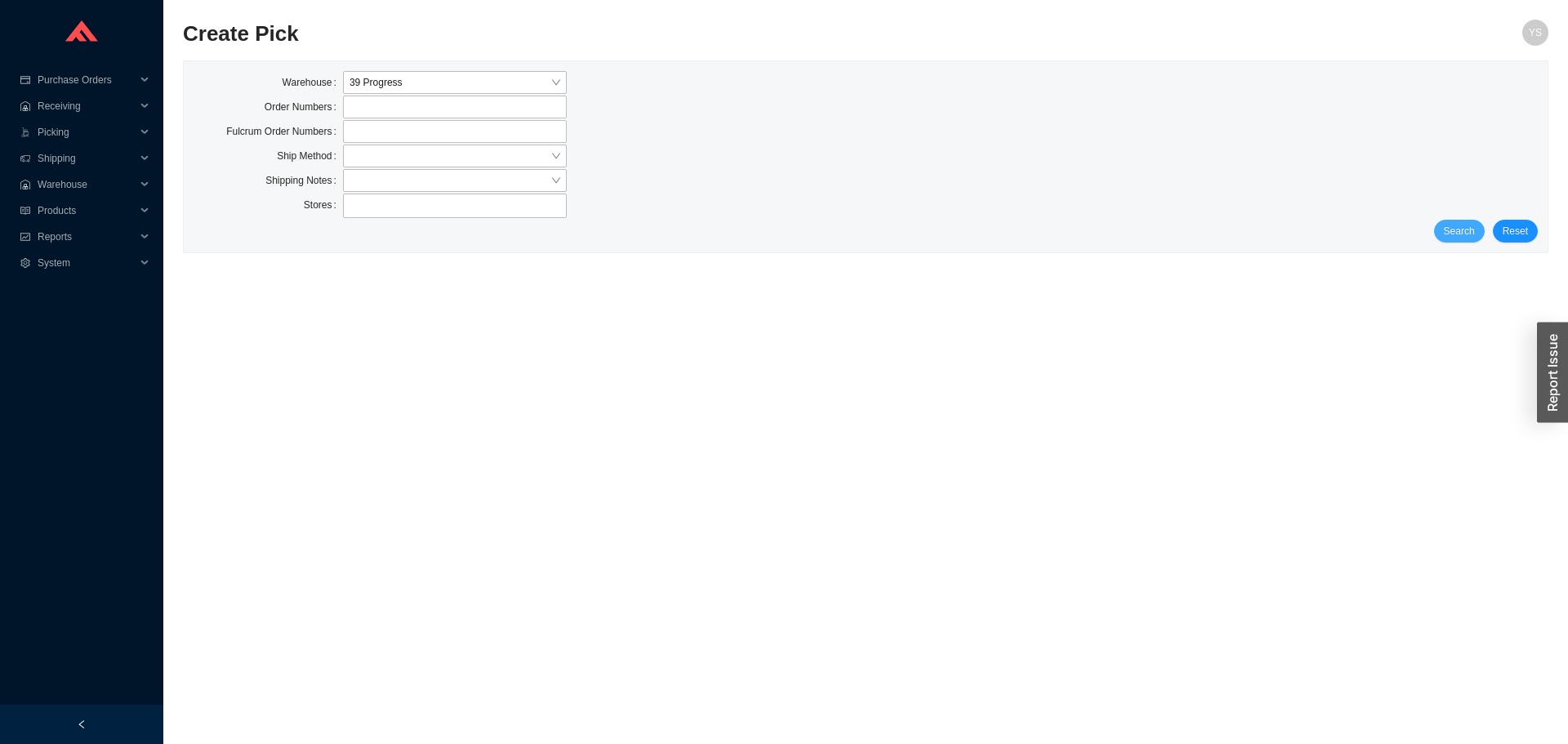
click at [1473, 235] on span "Search" at bounding box center [1459, 231] width 31 height 17
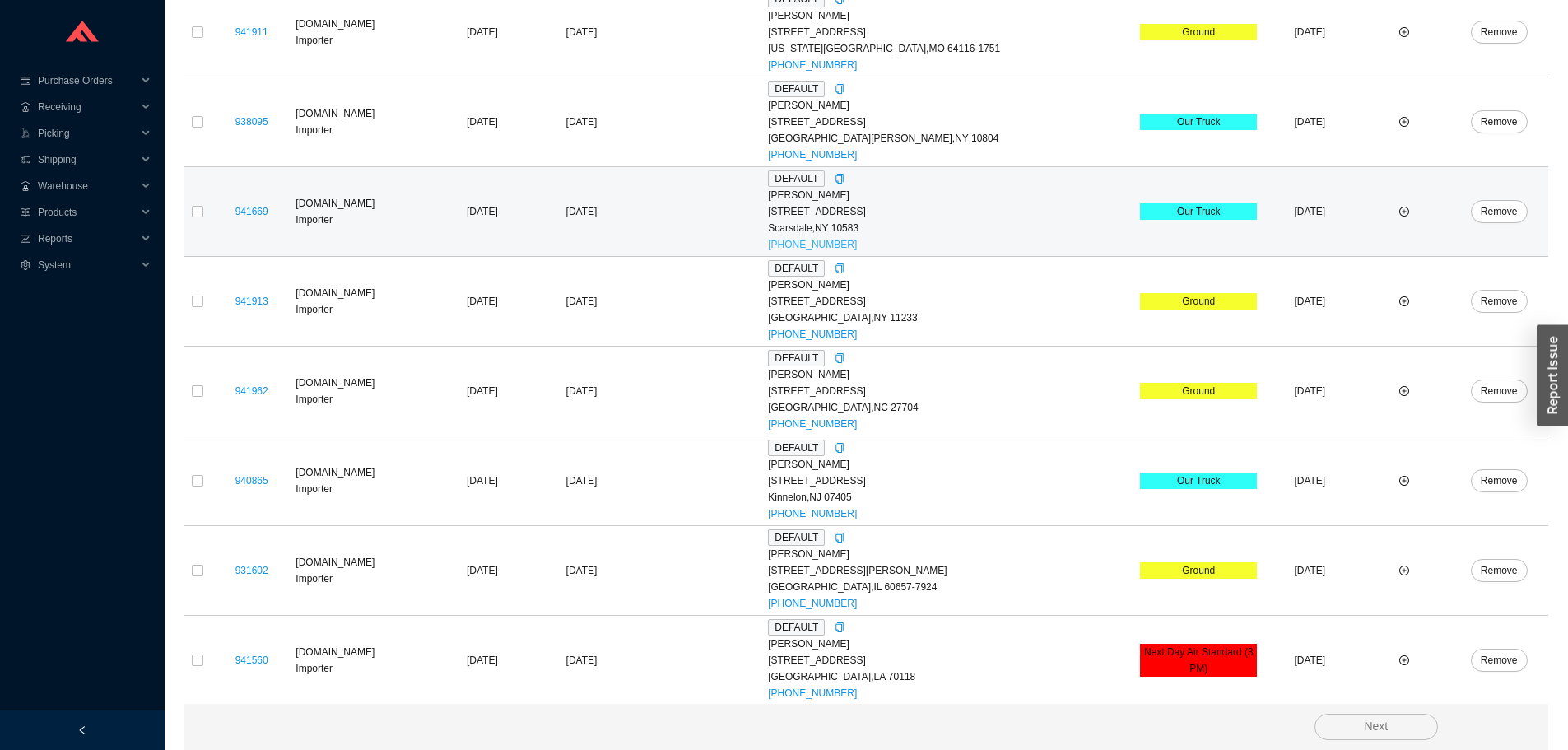
scroll to position [1151, 0]
